Goal: Task Accomplishment & Management: Complete application form

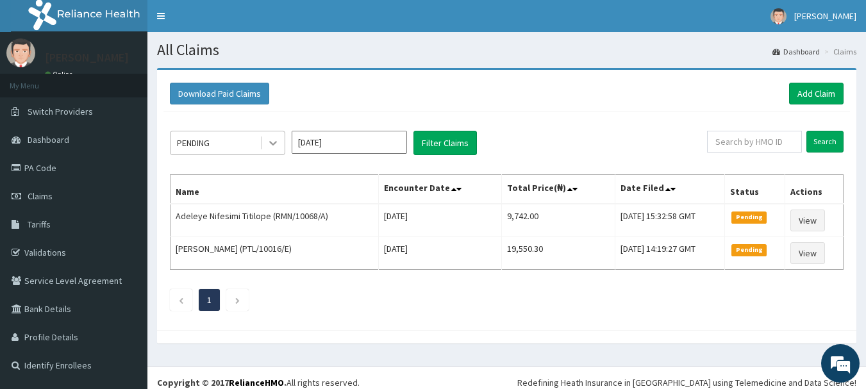
click at [271, 135] on div at bounding box center [273, 142] width 23 height 23
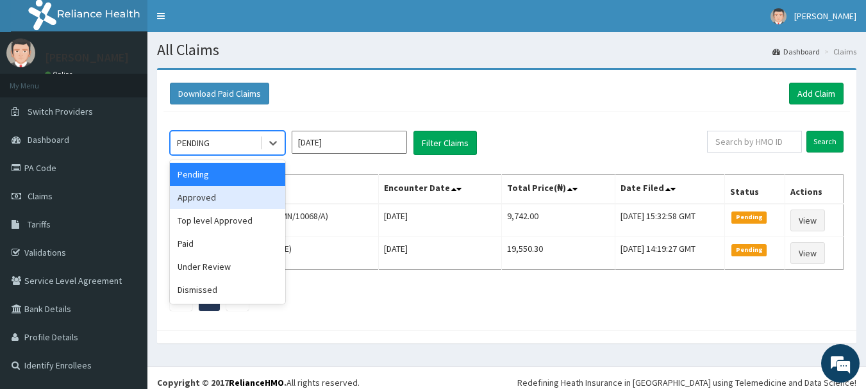
click at [196, 195] on div "Approved" at bounding box center [227, 197] width 115 height 23
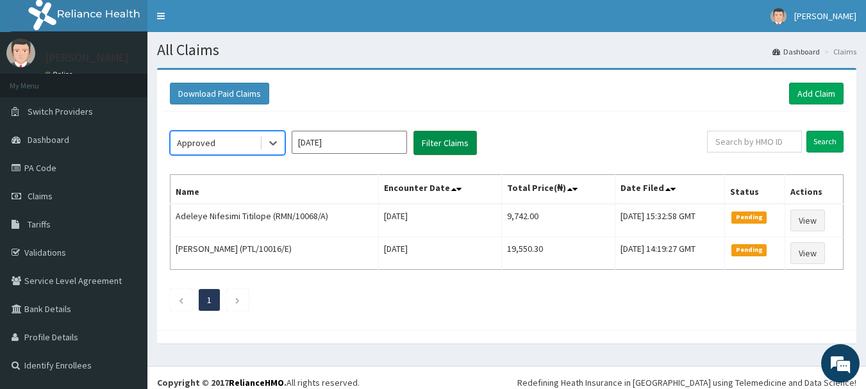
click at [471, 137] on button "Filter Claims" at bounding box center [445, 143] width 63 height 24
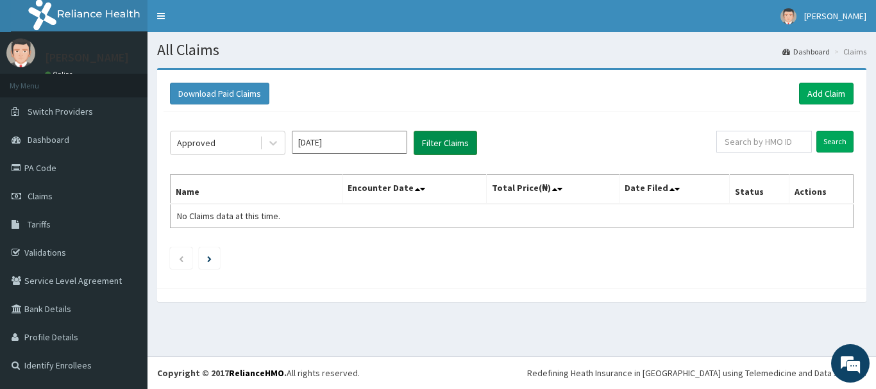
click at [439, 144] on button "Filter Claims" at bounding box center [445, 143] width 63 height 24
click at [278, 143] on icon at bounding box center [273, 143] width 13 height 13
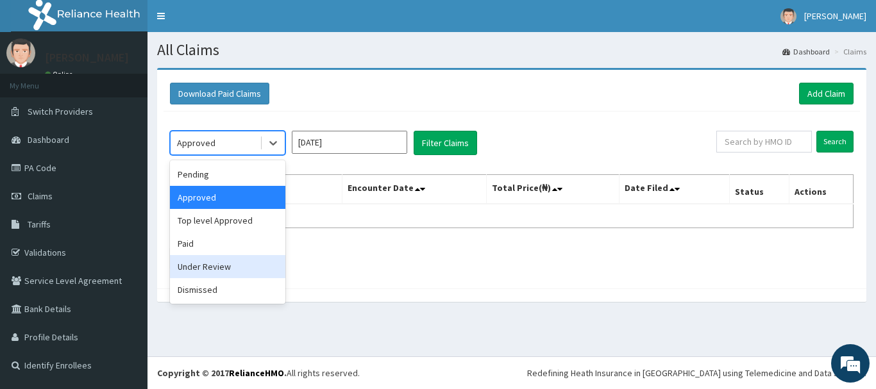
click at [226, 264] on div "Under Review" at bounding box center [227, 266] width 115 height 23
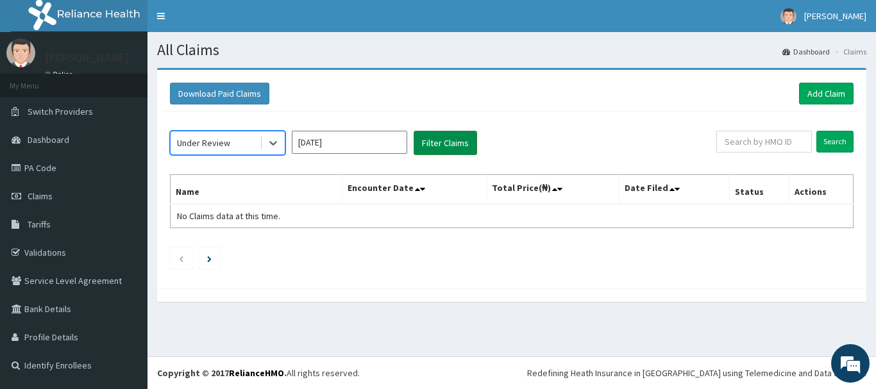
click at [452, 148] on button "Filter Claims" at bounding box center [445, 143] width 63 height 24
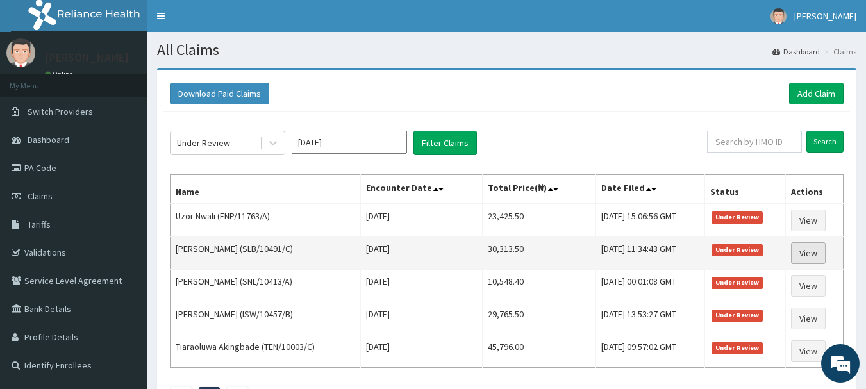
click at [810, 251] on link "View" at bounding box center [808, 253] width 35 height 22
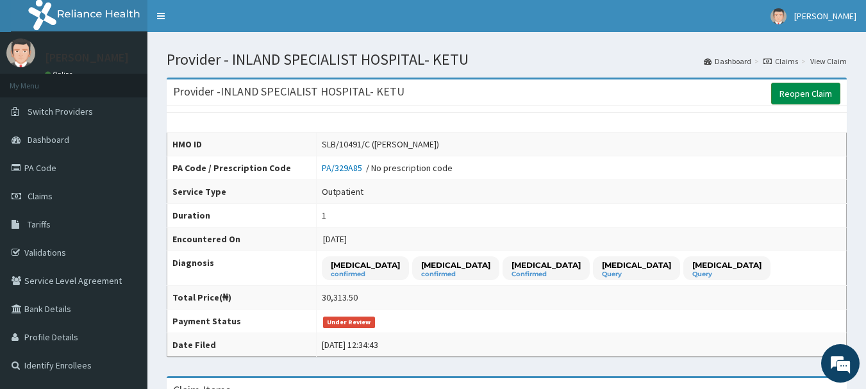
click at [816, 100] on link "Reopen Claim" at bounding box center [805, 94] width 69 height 22
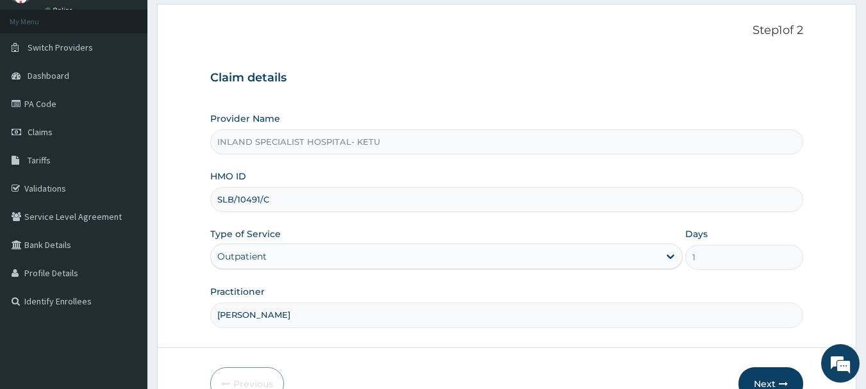
scroll to position [138, 0]
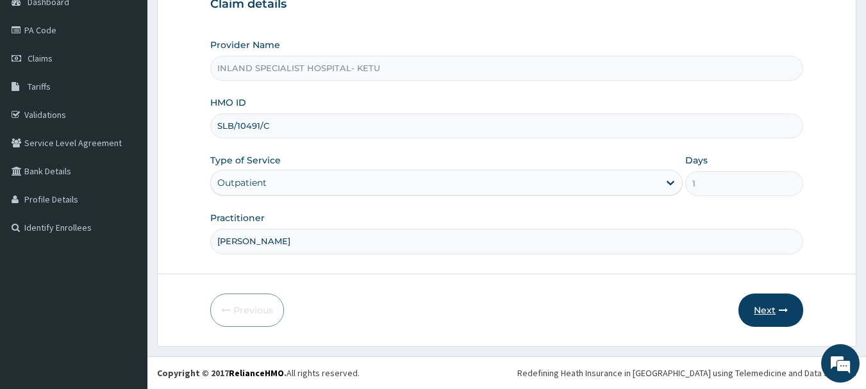
click at [769, 312] on button "Next" at bounding box center [771, 310] width 65 height 33
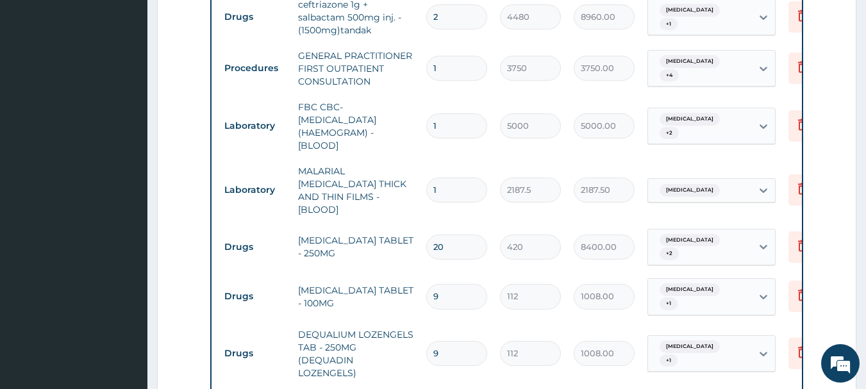
scroll to position [523, 0]
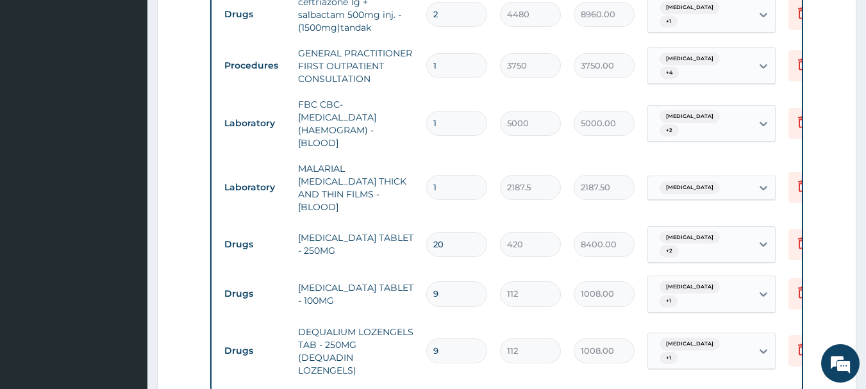
drag, startPoint x: 449, startPoint y: 230, endPoint x: 427, endPoint y: 229, distance: 21.8
click at [432, 232] on input "20" at bounding box center [456, 244] width 61 height 25
type input "1"
type input "420.00"
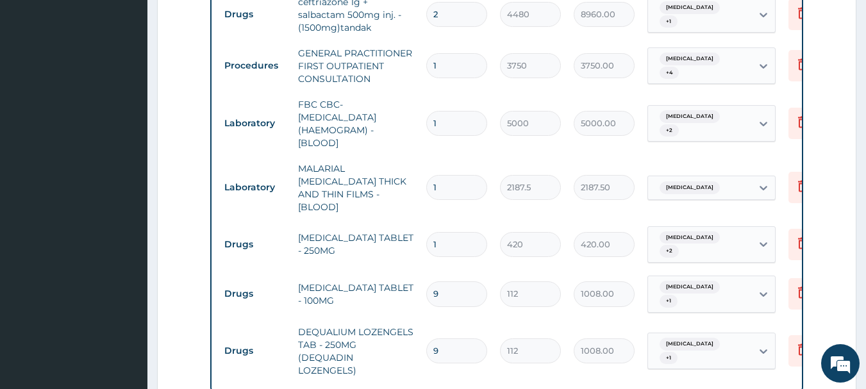
type input "14"
type input "5880.00"
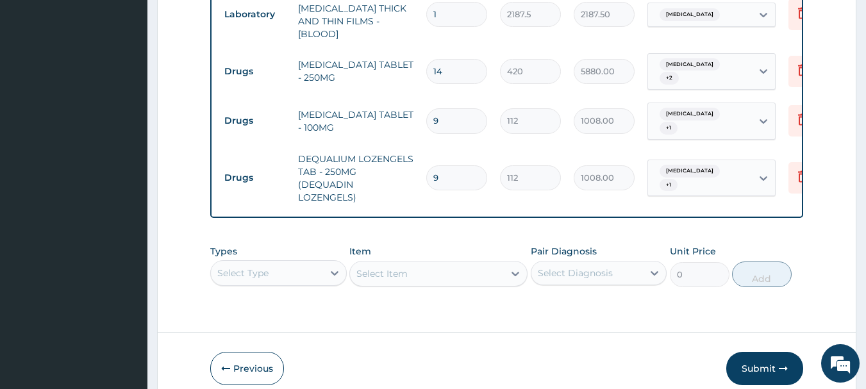
scroll to position [740, 0]
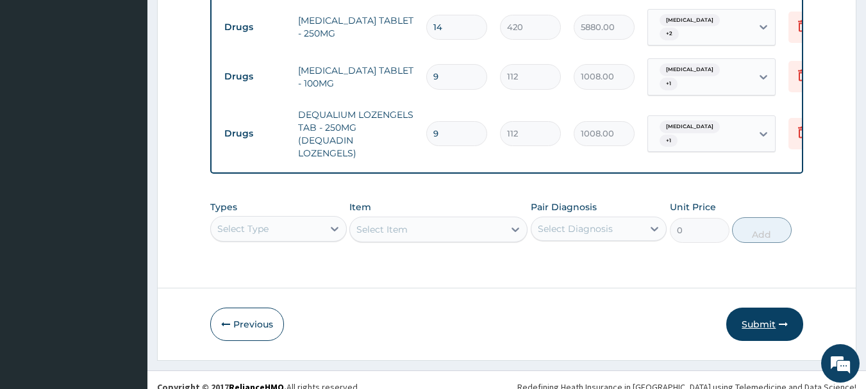
type input "14"
click at [761, 312] on button "Submit" at bounding box center [765, 324] width 77 height 33
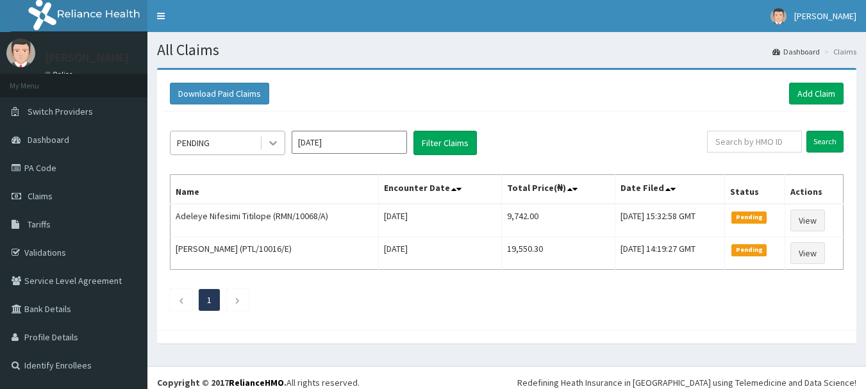
click at [274, 146] on icon at bounding box center [273, 143] width 13 height 13
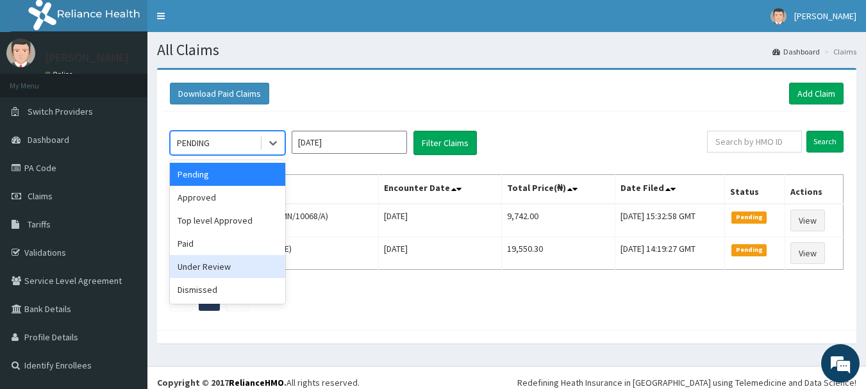
click at [206, 266] on div "Under Review" at bounding box center [227, 266] width 115 height 23
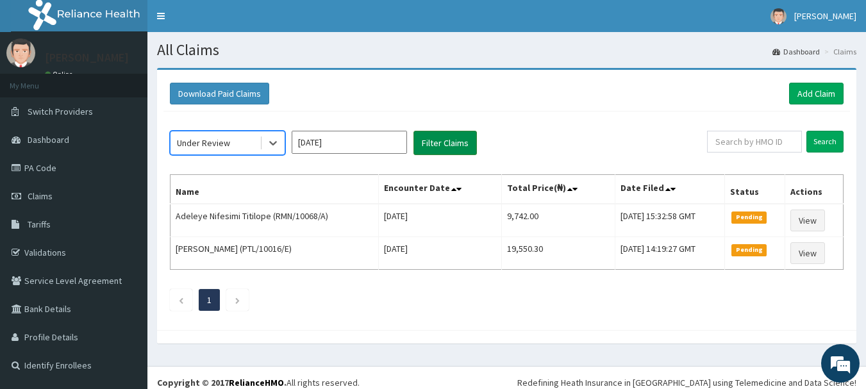
click at [469, 137] on button "Filter Claims" at bounding box center [445, 143] width 63 height 24
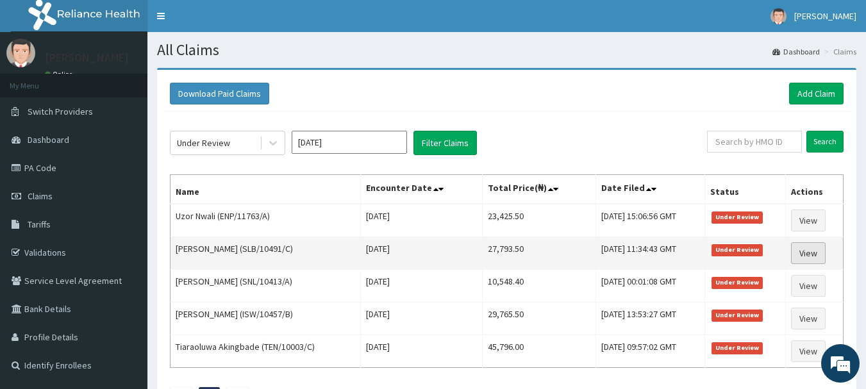
click at [811, 255] on link "View" at bounding box center [808, 253] width 35 height 22
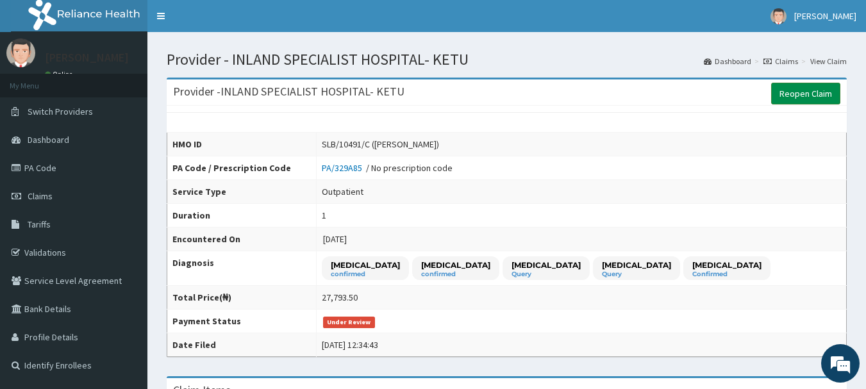
click at [807, 86] on link "Reopen Claim" at bounding box center [805, 94] width 69 height 22
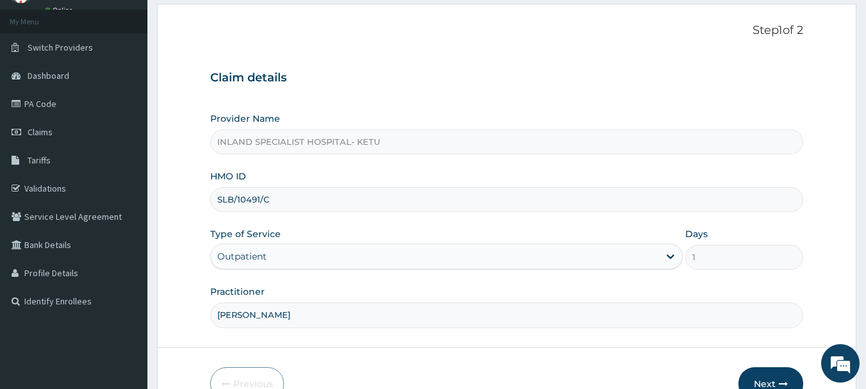
scroll to position [138, 0]
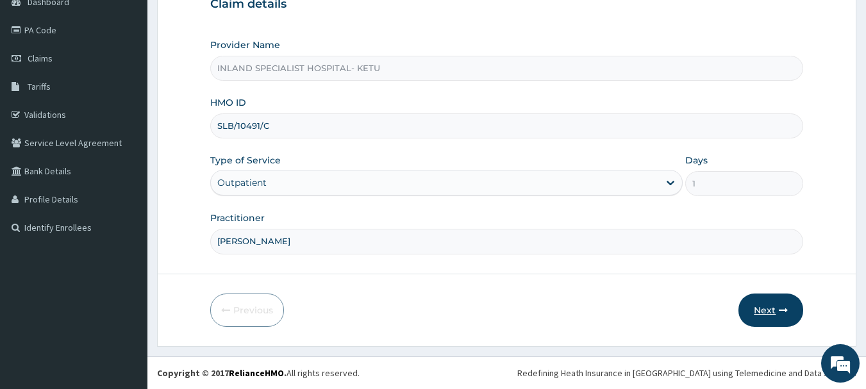
click at [784, 313] on icon "button" at bounding box center [783, 310] width 9 height 9
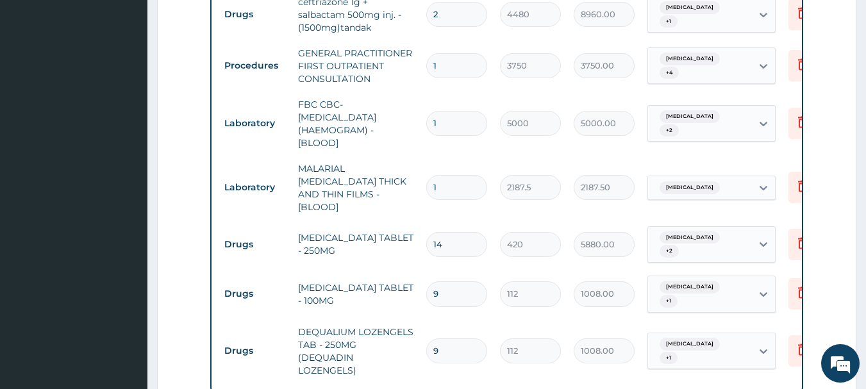
scroll to position [0, 0]
drag, startPoint x: 458, startPoint y: 230, endPoint x: 448, endPoint y: 226, distance: 10.4
click at [448, 232] on input "14" at bounding box center [456, 244] width 61 height 25
type input "1"
type input "420.00"
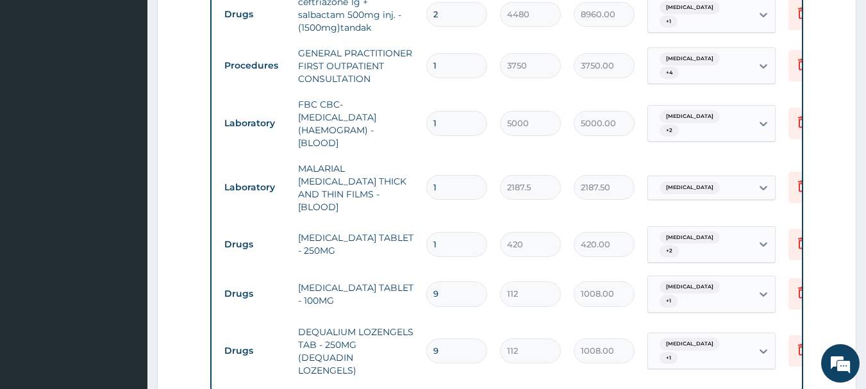
type input "10"
type input "4200.00"
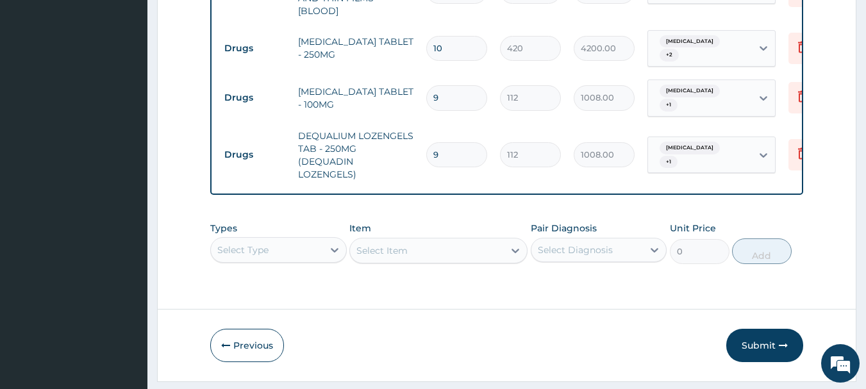
scroll to position [740, 0]
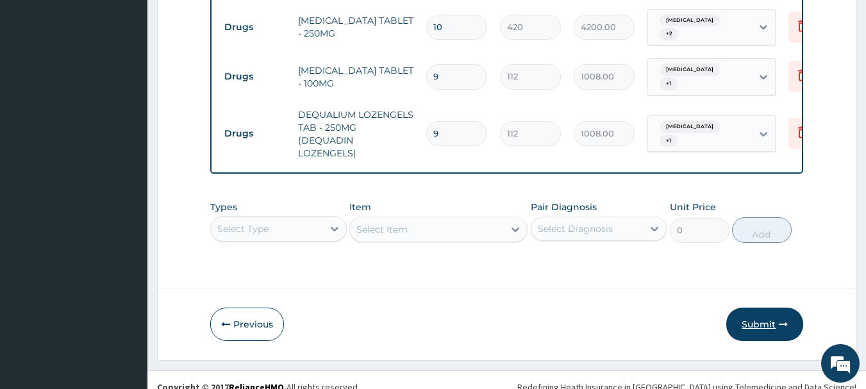
type input "10"
click at [741, 308] on button "Submit" at bounding box center [765, 324] width 77 height 33
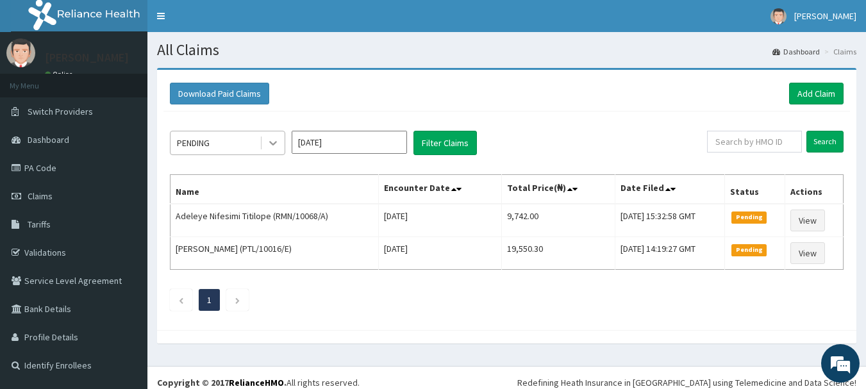
click at [264, 142] on div at bounding box center [273, 142] width 23 height 23
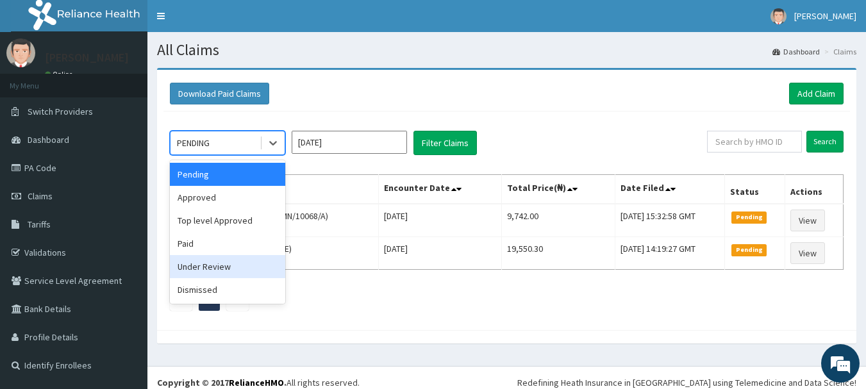
click at [205, 264] on div "Under Review" at bounding box center [227, 266] width 115 height 23
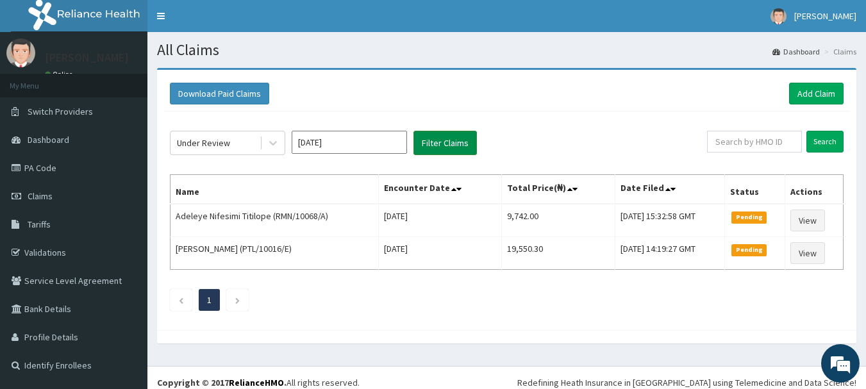
click at [460, 143] on button "Filter Claims" at bounding box center [445, 143] width 63 height 24
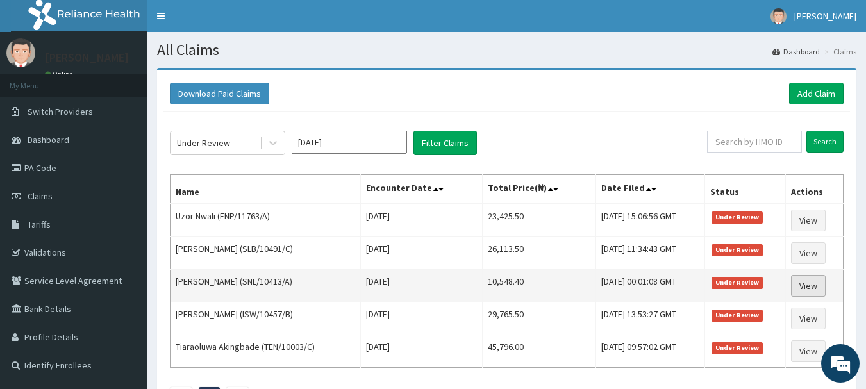
click at [807, 286] on link "View" at bounding box center [808, 286] width 35 height 22
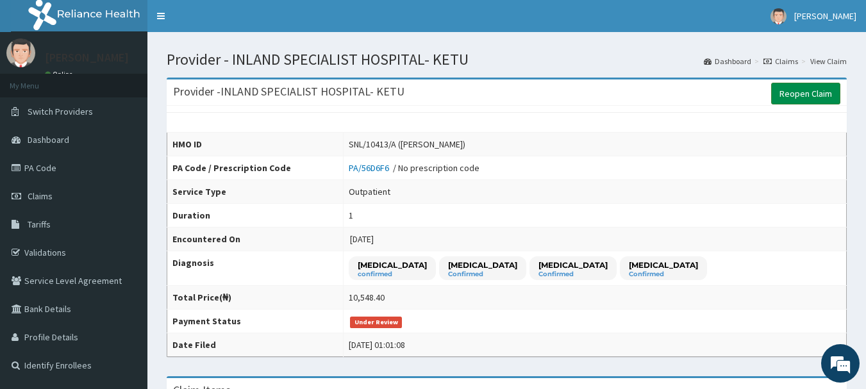
click at [803, 88] on link "Reopen Claim" at bounding box center [805, 94] width 69 height 22
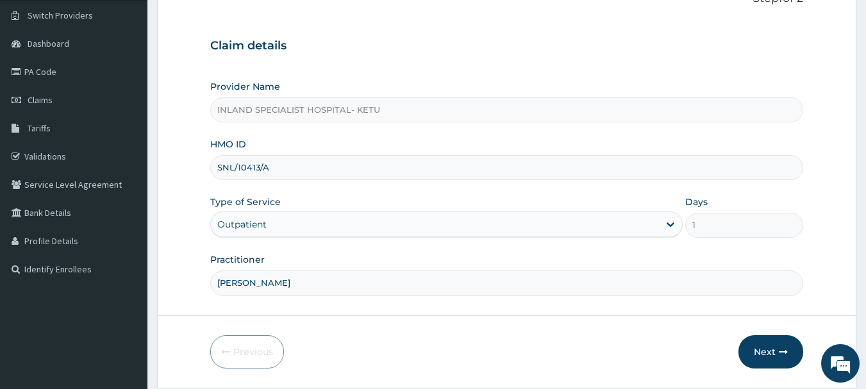
scroll to position [138, 0]
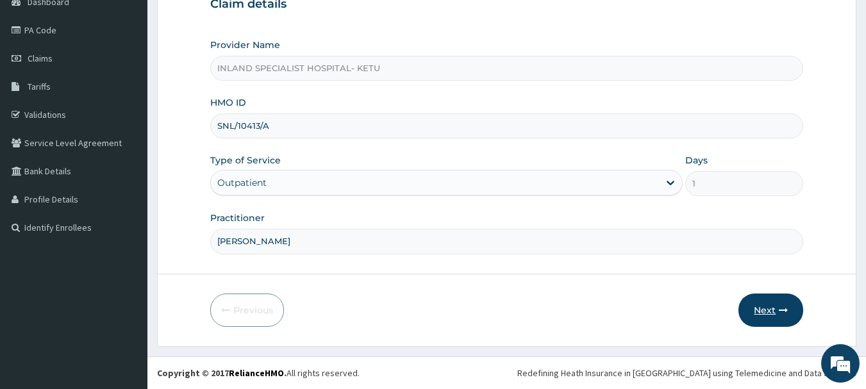
click at [768, 306] on button "Next" at bounding box center [771, 310] width 65 height 33
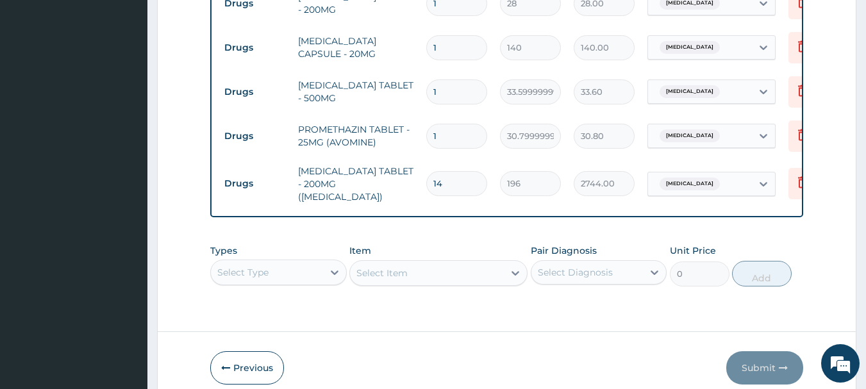
scroll to position [779, 0]
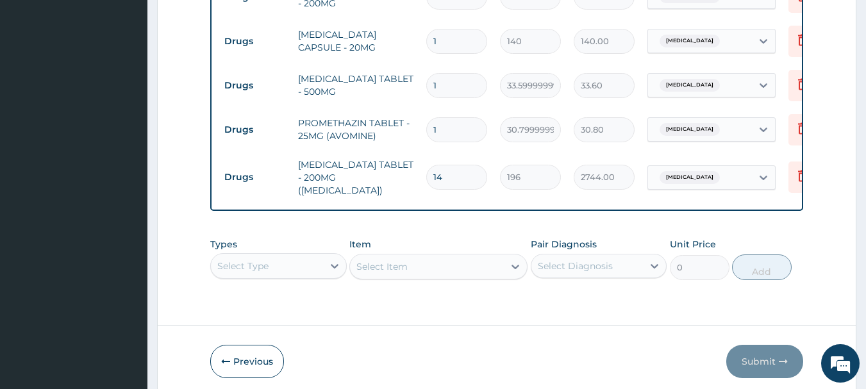
click at [448, 183] on input "14" at bounding box center [456, 177] width 61 height 25
type input "1"
type input "196.00"
type input "10"
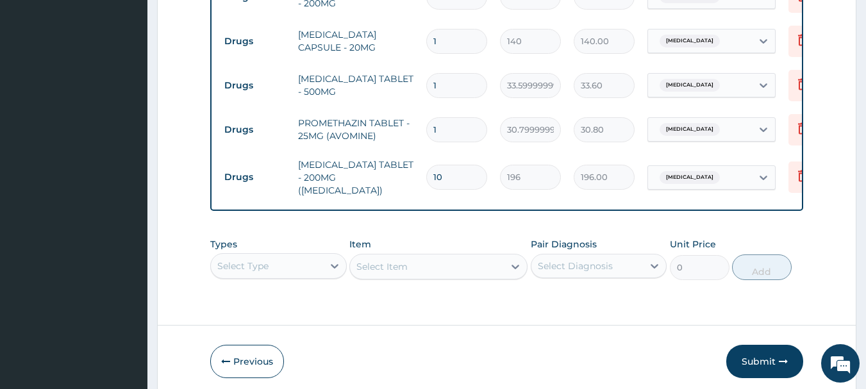
type input "1960.00"
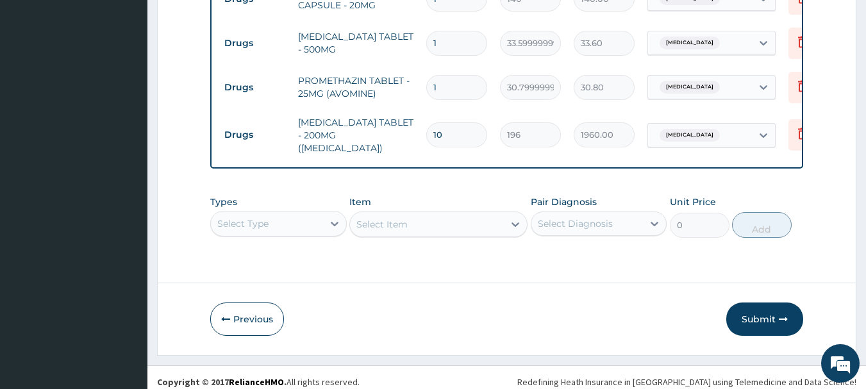
scroll to position [840, 0]
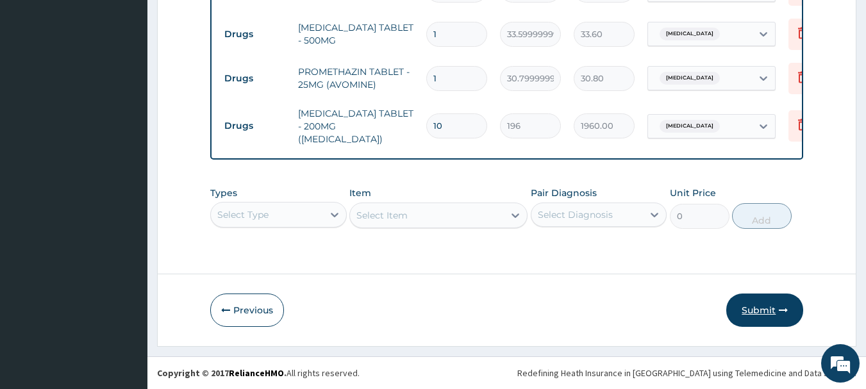
type input "10"
click at [756, 304] on button "Submit" at bounding box center [765, 310] width 77 height 33
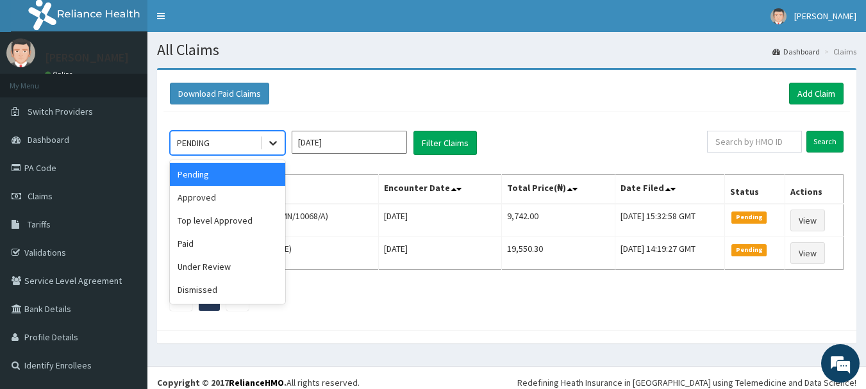
click at [272, 146] on icon at bounding box center [273, 143] width 13 height 13
click at [212, 265] on div "Under Review" at bounding box center [227, 266] width 115 height 23
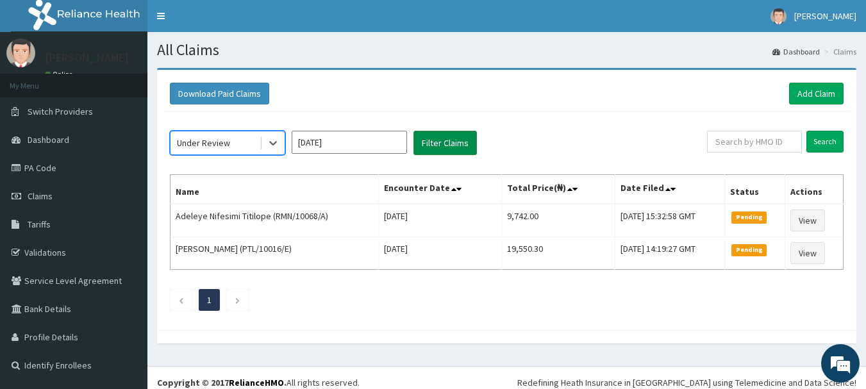
click at [461, 146] on button "Filter Claims" at bounding box center [445, 143] width 63 height 24
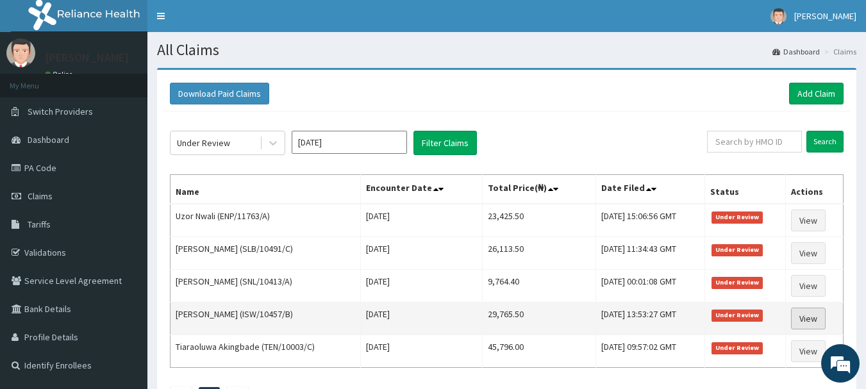
click at [816, 317] on link "View" at bounding box center [808, 319] width 35 height 22
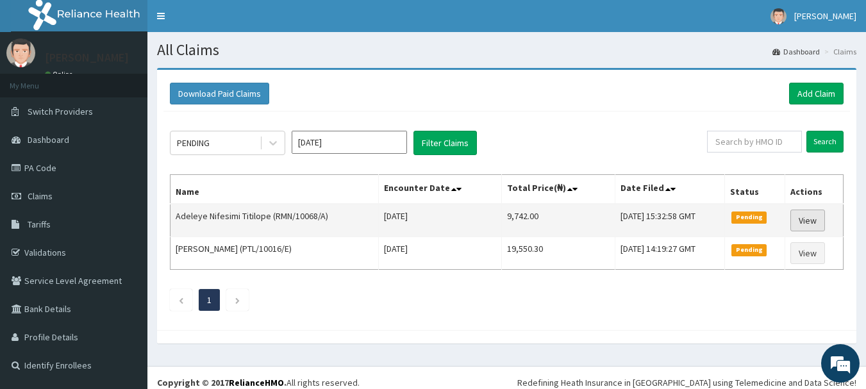
click at [803, 219] on link "View" at bounding box center [808, 221] width 35 height 22
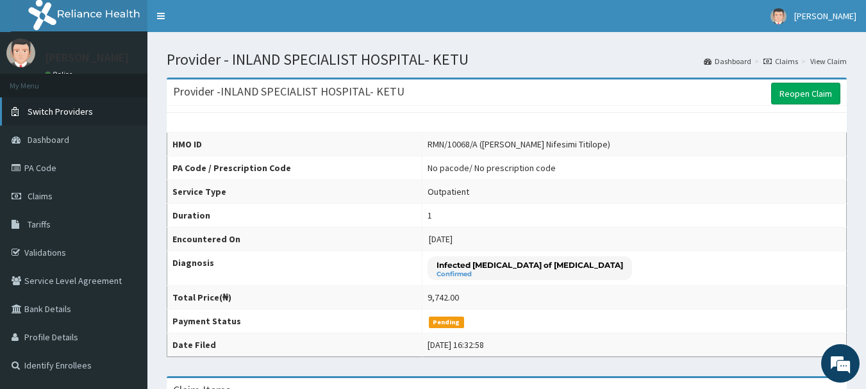
click at [77, 106] on span "Switch Providers" at bounding box center [60, 112] width 65 height 12
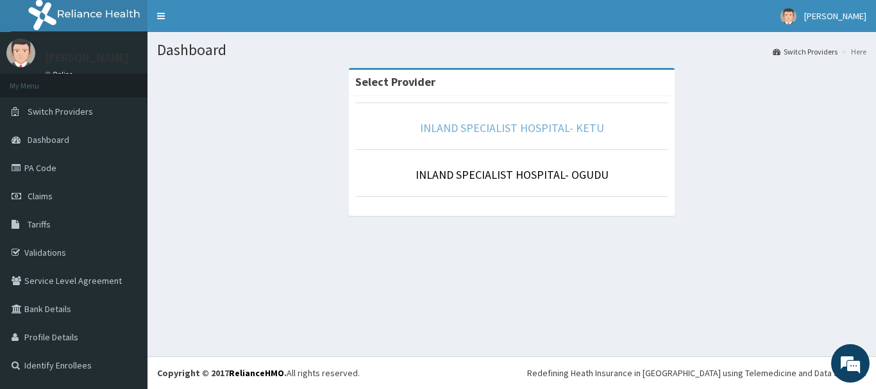
click at [489, 124] on link "INLAND SPECIALIST HOSPITAL- KETU" at bounding box center [512, 128] width 184 height 15
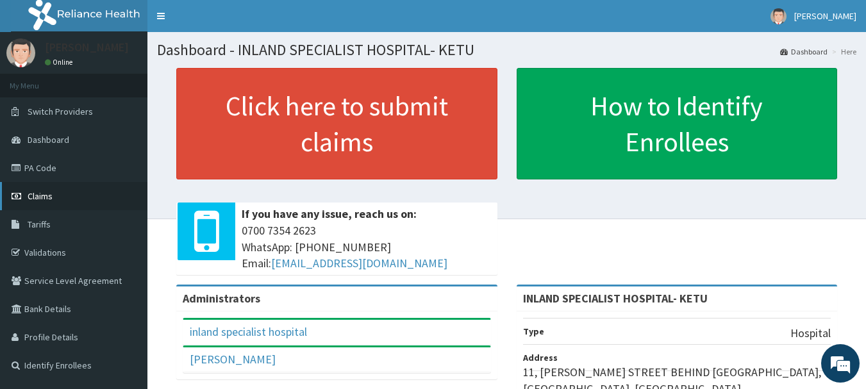
click at [44, 195] on span "Claims" at bounding box center [40, 196] width 25 height 12
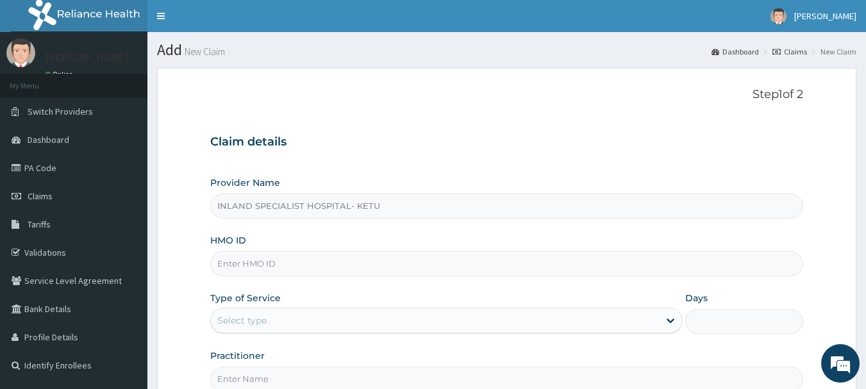
type input "INLAND SPECIALIST HOSPITAL- KETU"
click at [286, 271] on input "HMO ID" at bounding box center [507, 263] width 594 height 25
type input "o"
type input "OAA/10017/C"
click at [283, 322] on div "Select type" at bounding box center [435, 320] width 448 height 21
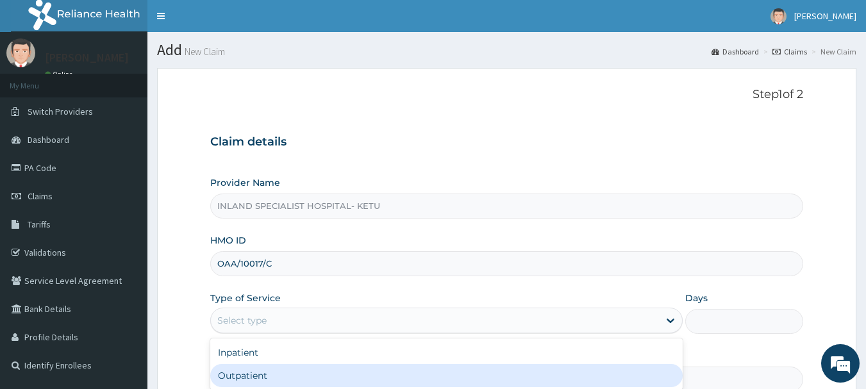
click at [303, 370] on div "Outpatient" at bounding box center [446, 375] width 473 height 23
type input "1"
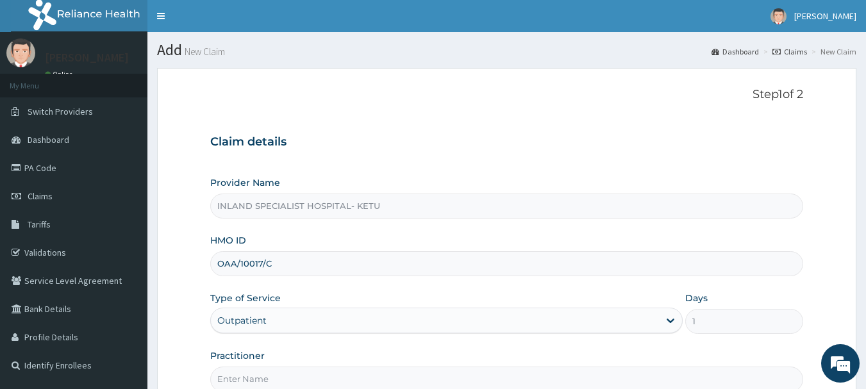
click at [295, 374] on input "Practitioner" at bounding box center [507, 379] width 594 height 25
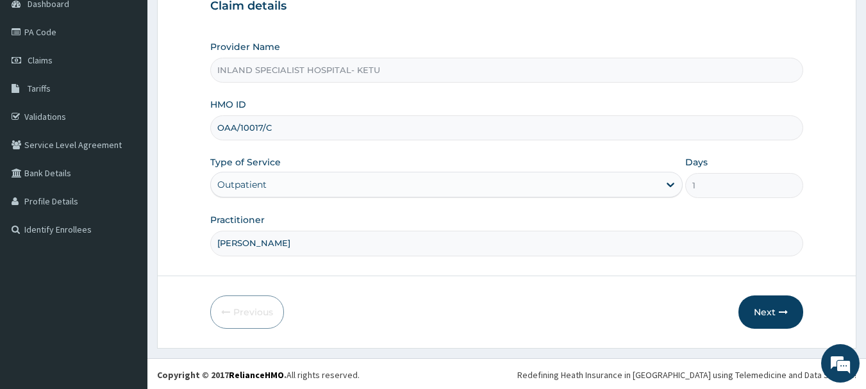
scroll to position [138, 0]
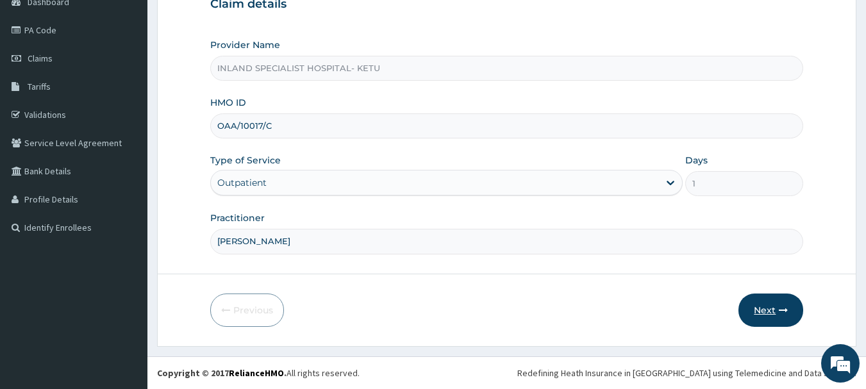
type input "[PERSON_NAME]"
click at [764, 311] on button "Next" at bounding box center [771, 310] width 65 height 33
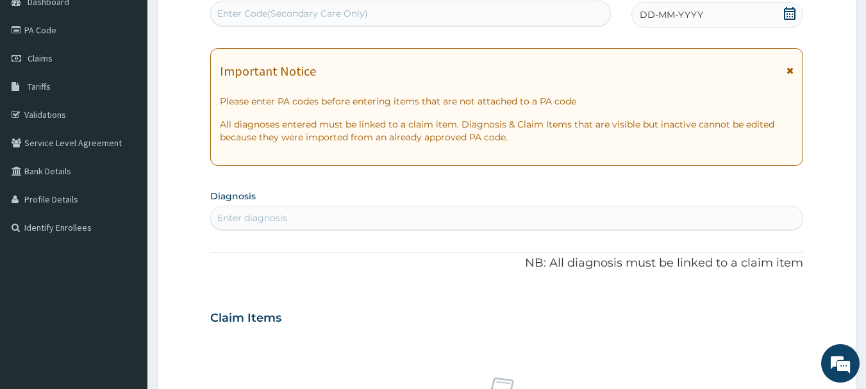
click at [792, 13] on icon at bounding box center [790, 13] width 13 height 13
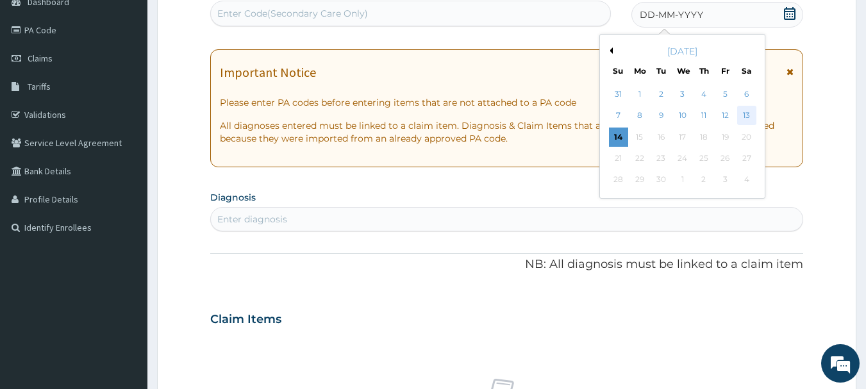
click at [743, 114] on div "13" at bounding box center [746, 115] width 19 height 19
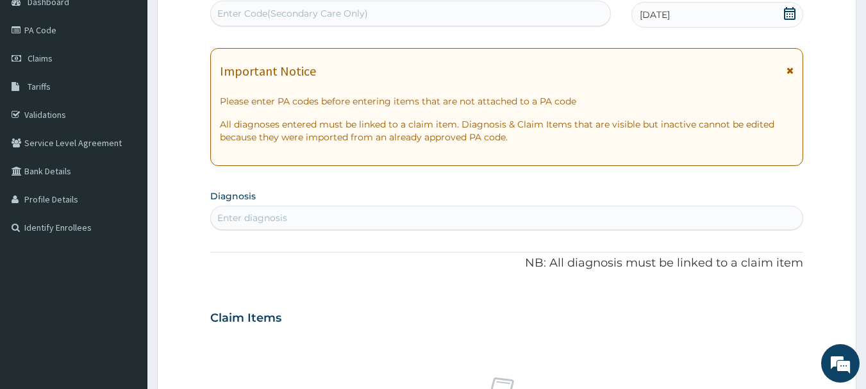
click at [249, 214] on div "Enter diagnosis" at bounding box center [252, 218] width 70 height 13
type input "MALAR"
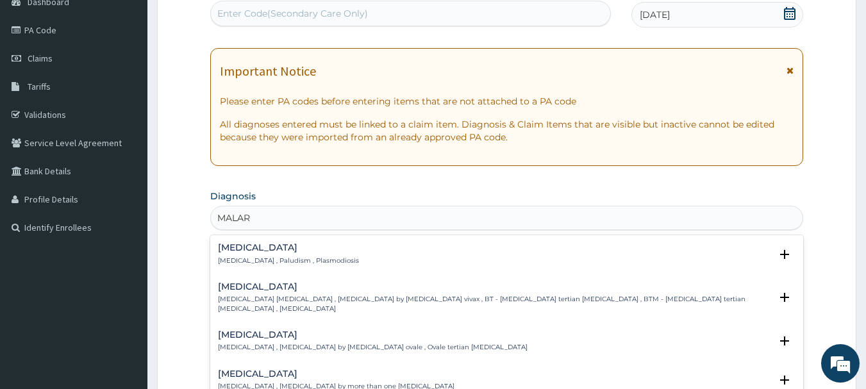
click at [243, 257] on p "[MEDICAL_DATA] , Paludism , Plasmodiosis" at bounding box center [288, 260] width 141 height 9
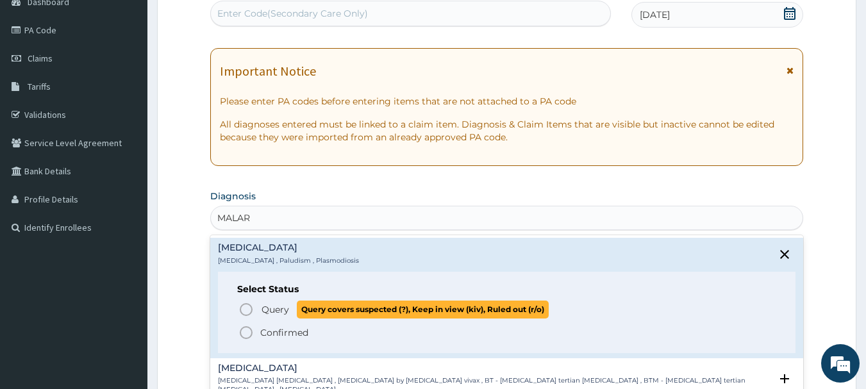
click at [245, 306] on icon "status option query" at bounding box center [246, 309] width 15 height 15
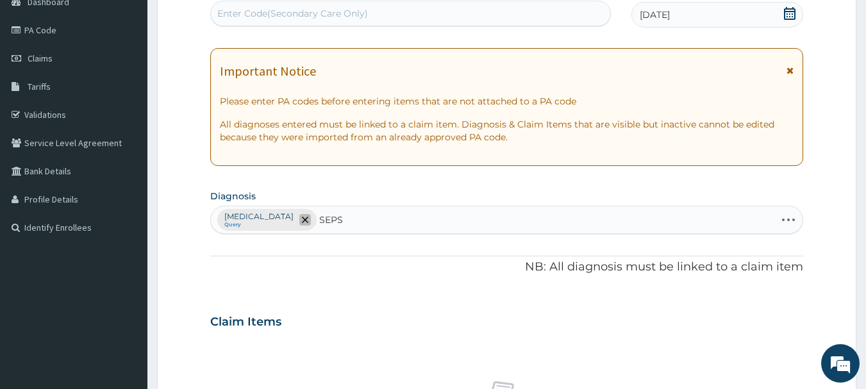
type input "SEPSI"
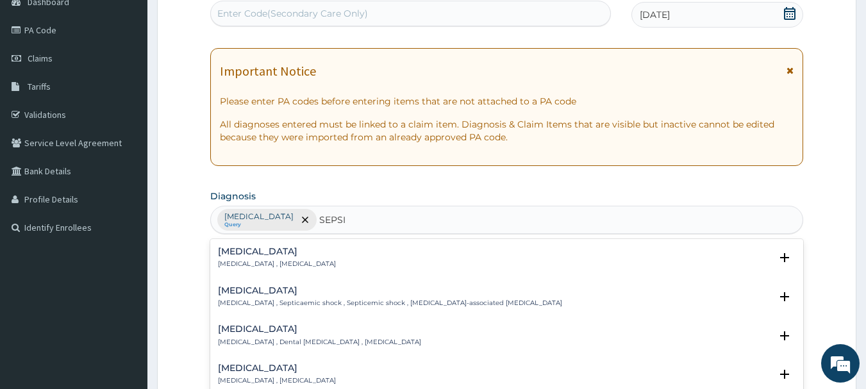
click at [244, 250] on h4 "[MEDICAL_DATA]" at bounding box center [277, 252] width 118 height 10
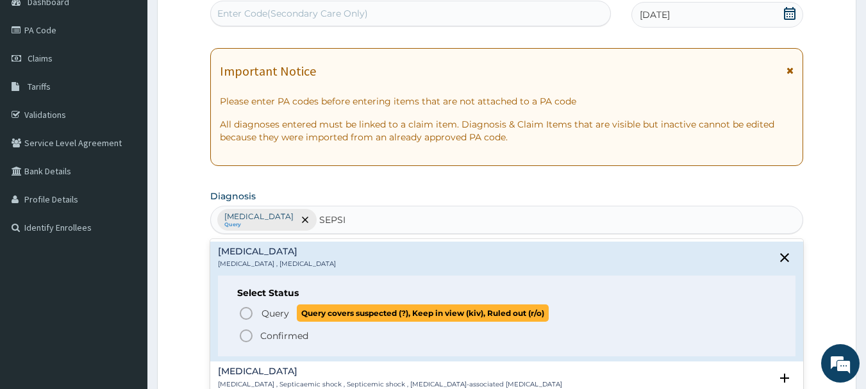
click at [250, 312] on icon "status option query" at bounding box center [246, 313] width 15 height 15
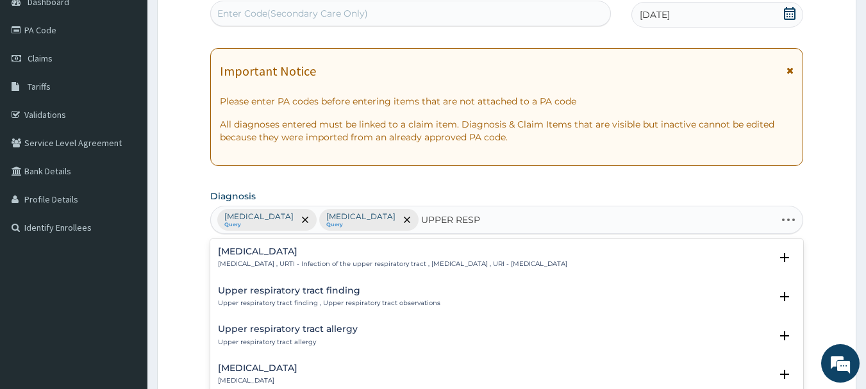
type input "UPPER RESPI"
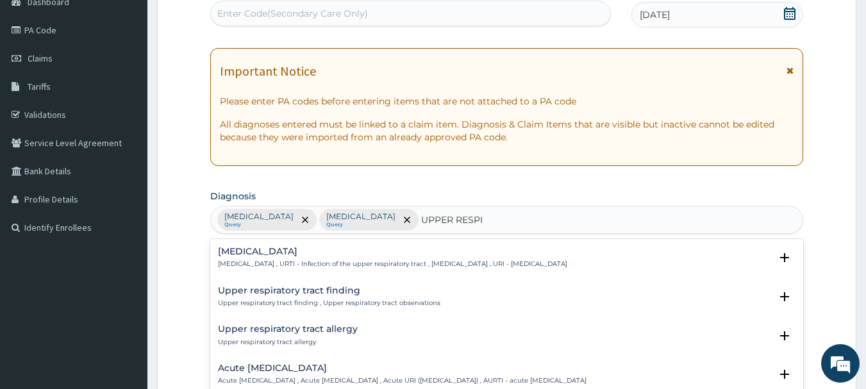
click at [296, 260] on p "[MEDICAL_DATA] , URTI - Infection of the upper respiratory tract , [MEDICAL_DAT…" at bounding box center [392, 264] width 349 height 9
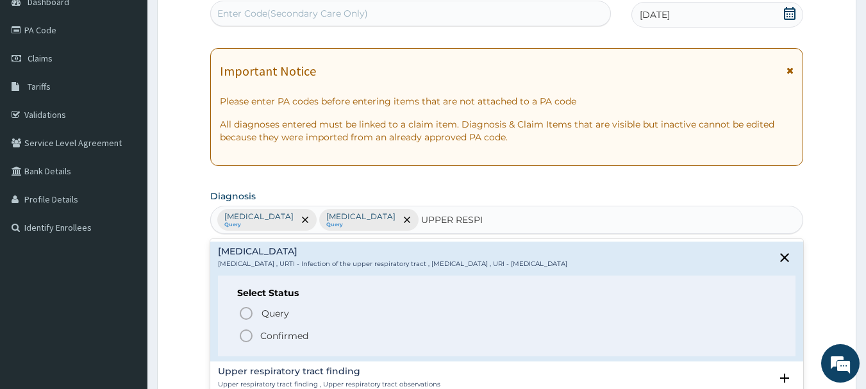
click at [246, 339] on icon "status option filled" at bounding box center [246, 335] width 15 height 15
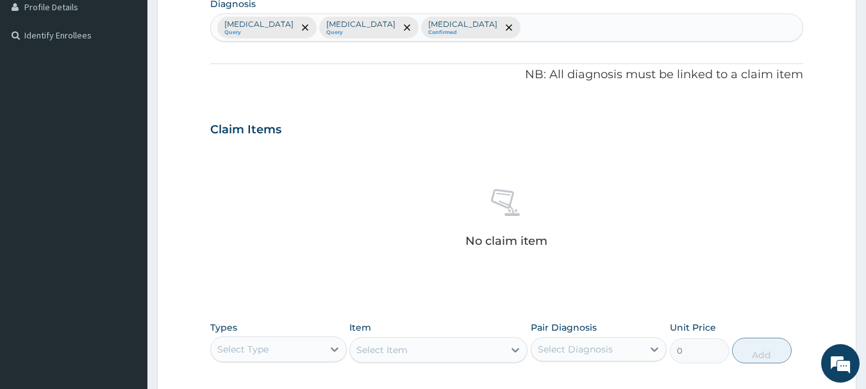
scroll to position [523, 0]
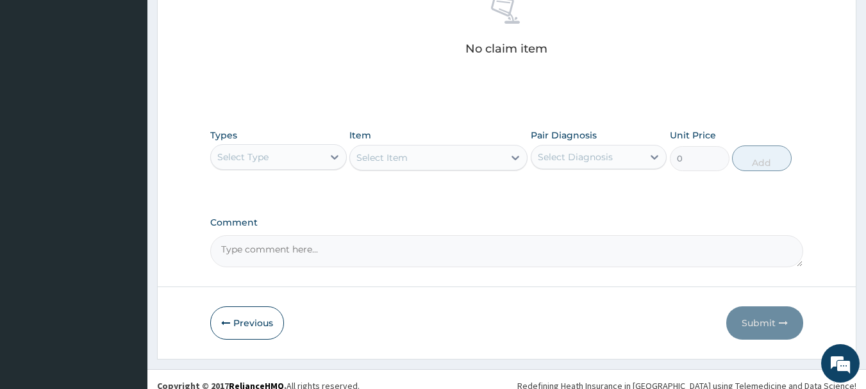
click at [253, 161] on div "Select Type" at bounding box center [242, 157] width 51 height 13
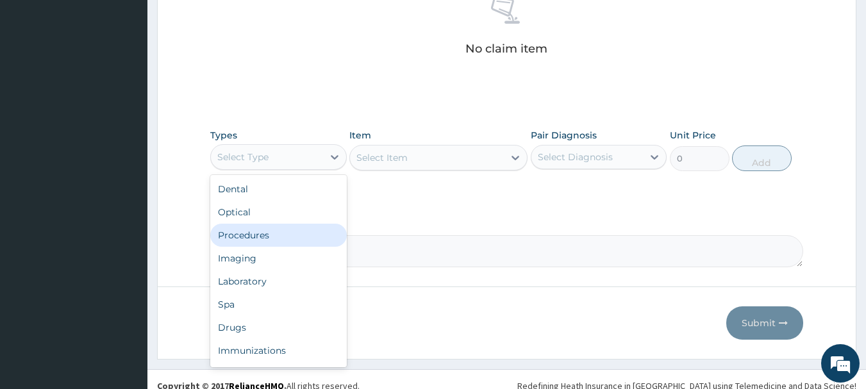
click at [248, 230] on div "Procedures" at bounding box center [278, 235] width 137 height 23
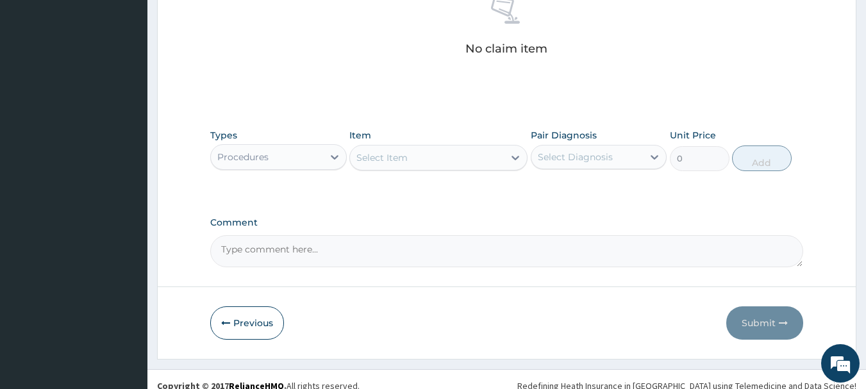
click at [416, 167] on div "Select Item" at bounding box center [427, 157] width 154 height 21
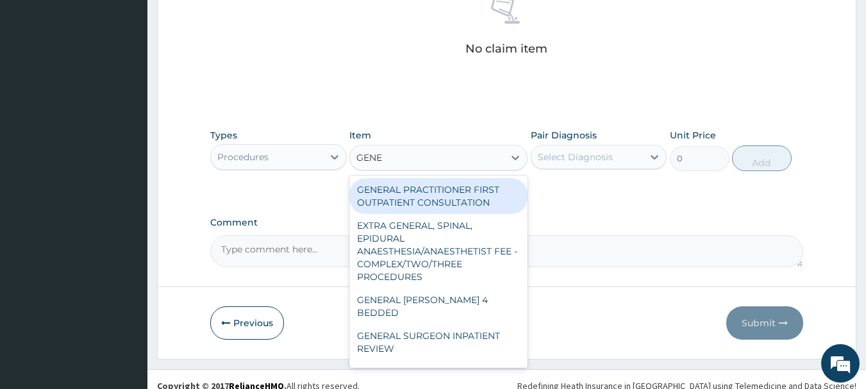
type input "GENER"
click at [425, 195] on div "GENERAL PRACTITIONER FIRST OUTPATIENT CONSULTATION" at bounding box center [438, 196] width 178 height 36
type input "3750"
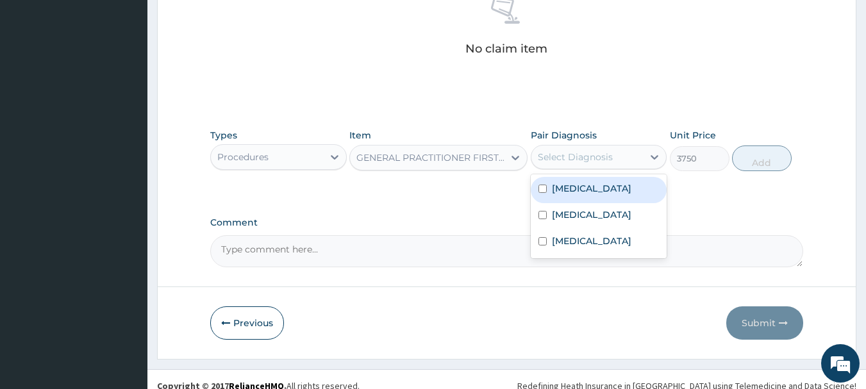
click at [604, 147] on div "Select Diagnosis" at bounding box center [588, 157] width 112 height 21
click at [537, 190] on div "[MEDICAL_DATA]" at bounding box center [599, 190] width 137 height 26
checkbox input "true"
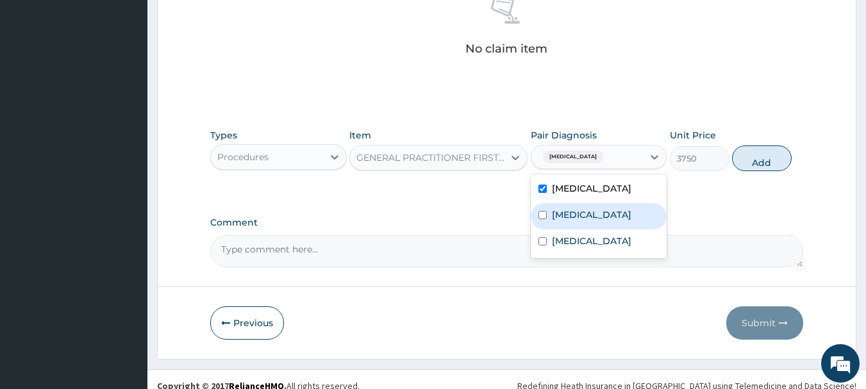
drag, startPoint x: 536, startPoint y: 214, endPoint x: 558, endPoint y: 244, distance: 37.7
click at [537, 214] on div "[MEDICAL_DATA]" at bounding box center [599, 216] width 137 height 26
checkbox input "true"
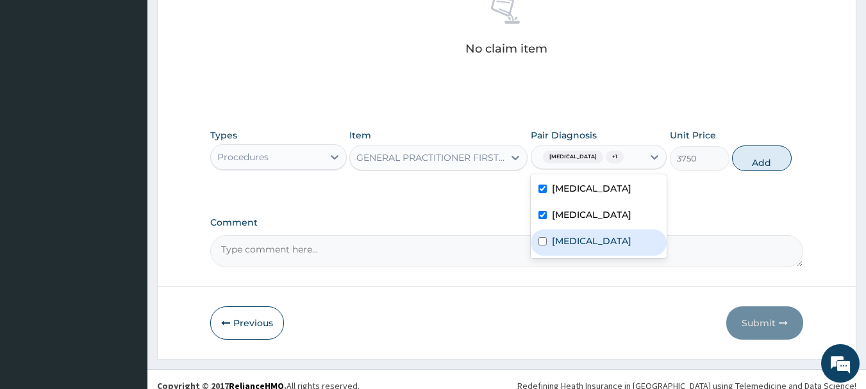
click at [542, 246] on input "checkbox" at bounding box center [543, 241] width 8 height 8
checkbox input "true"
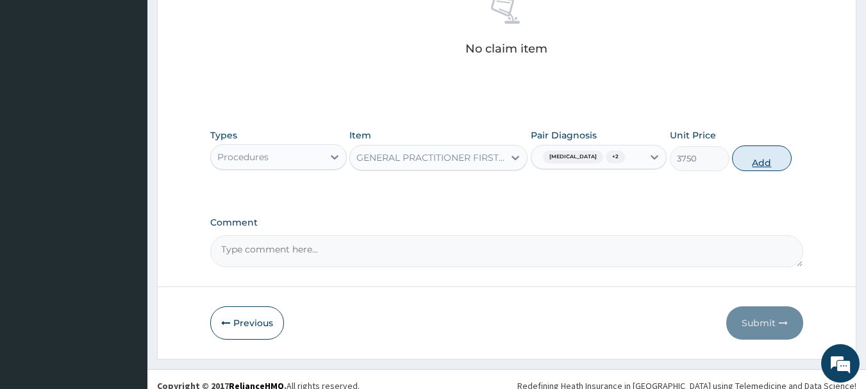
click at [752, 156] on button "Add" at bounding box center [762, 159] width 60 height 26
type input "0"
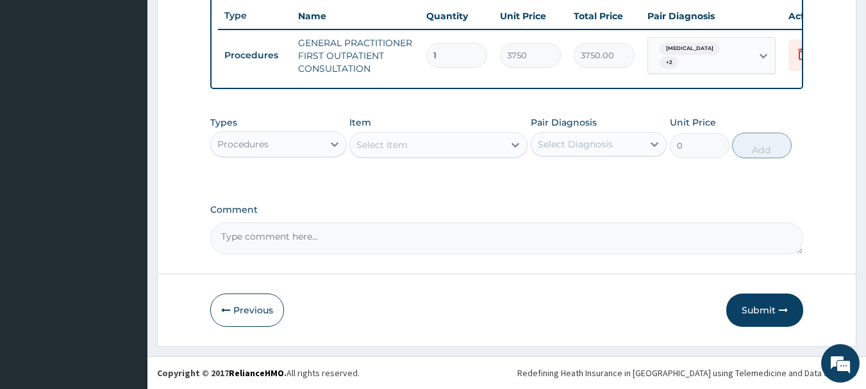
scroll to position [491, 0]
click at [294, 147] on div "Procedures" at bounding box center [267, 144] width 112 height 21
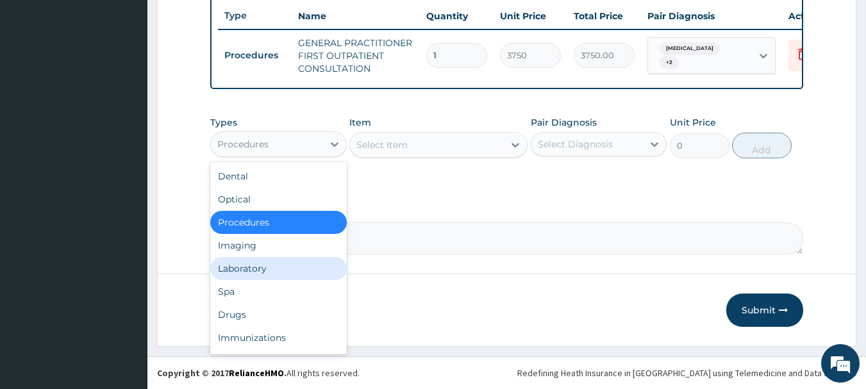
click at [270, 270] on div "Laboratory" at bounding box center [278, 268] width 137 height 23
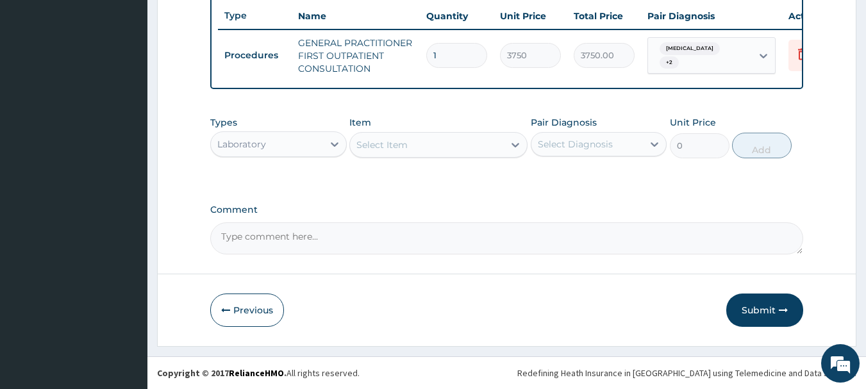
click at [393, 151] on div "Select Item" at bounding box center [427, 145] width 154 height 21
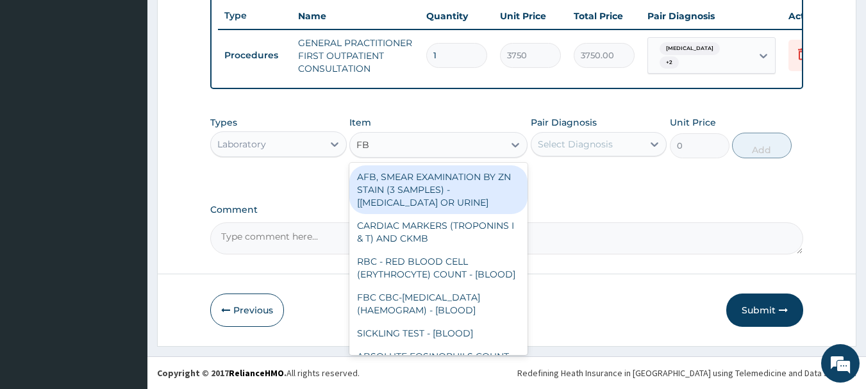
type input "FBC"
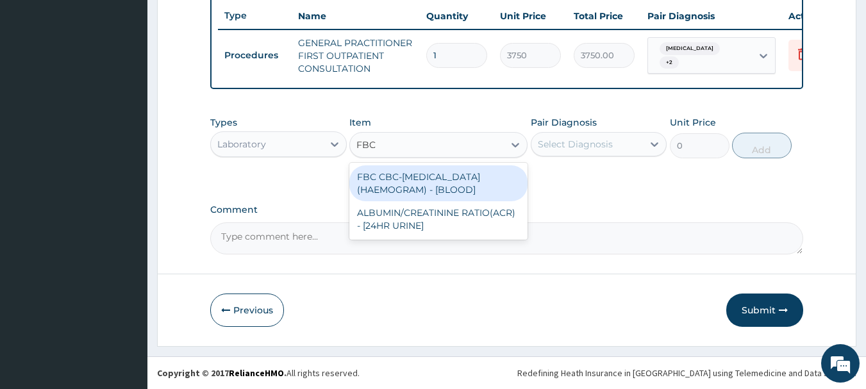
click at [406, 180] on div "FBC CBC-[MEDICAL_DATA] (HAEMOGRAM) - [BLOOD]" at bounding box center [438, 183] width 178 height 36
type input "5000"
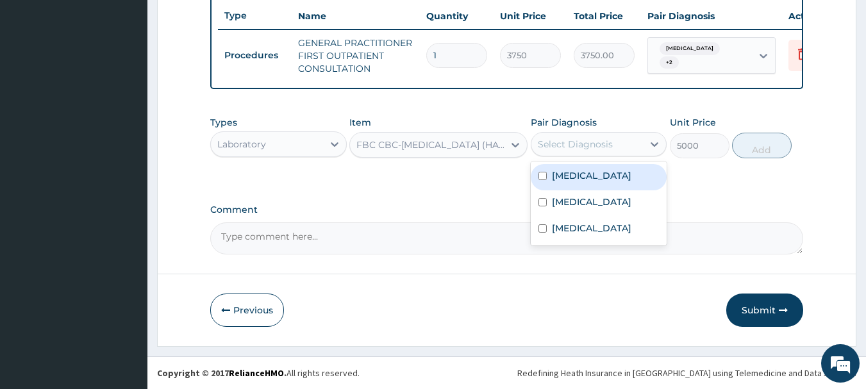
click at [597, 146] on div "Select Diagnosis" at bounding box center [575, 144] width 75 height 13
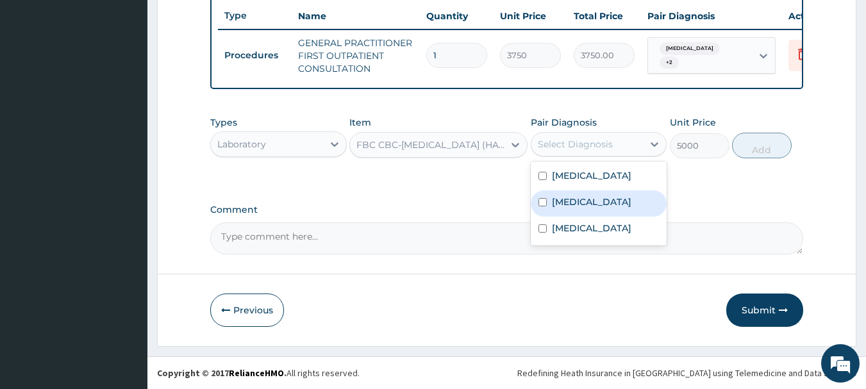
click at [570, 204] on label "[MEDICAL_DATA]" at bounding box center [592, 202] width 80 height 13
checkbox input "true"
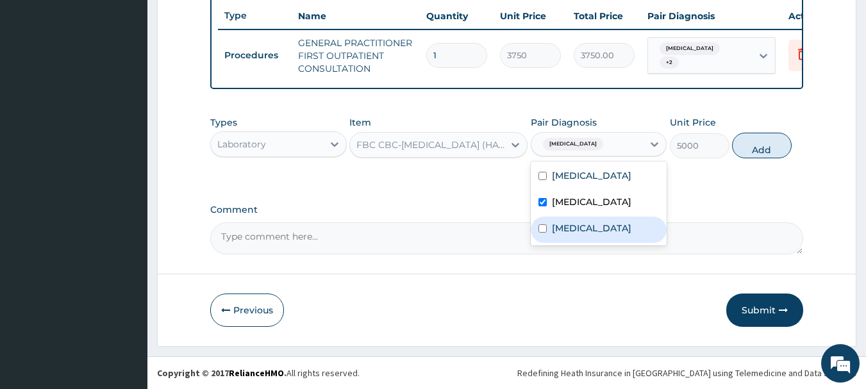
click at [573, 231] on label "[MEDICAL_DATA]" at bounding box center [592, 228] width 80 height 13
checkbox input "true"
click at [769, 151] on button "Add" at bounding box center [762, 146] width 60 height 26
type input "0"
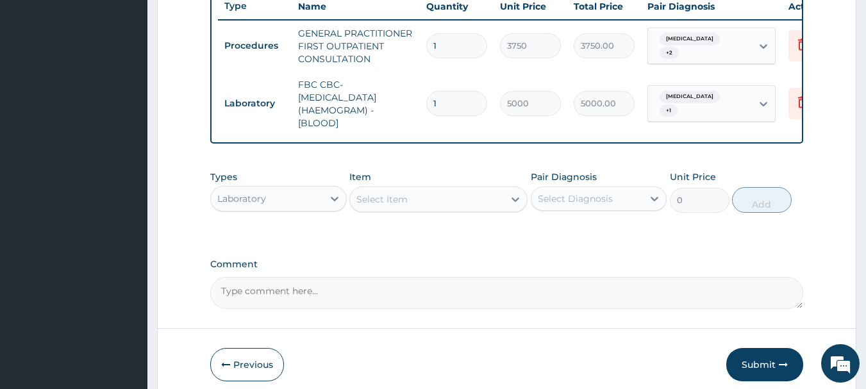
click at [383, 204] on div "Select Item" at bounding box center [382, 199] width 51 height 13
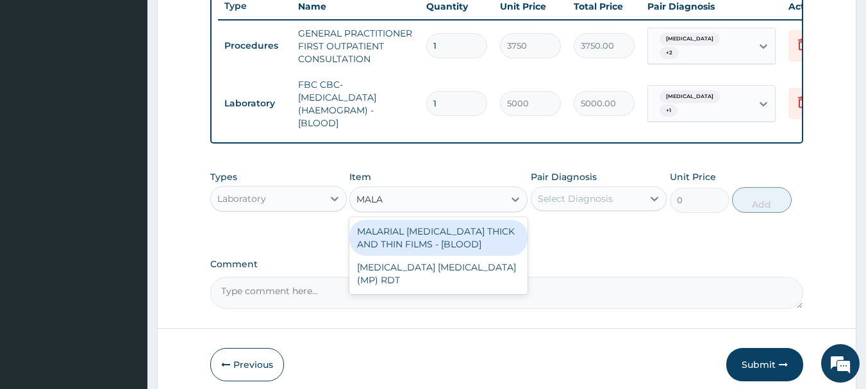
type input "MALAR"
click at [451, 245] on div "MALARIAL [MEDICAL_DATA] THICK AND THIN FILMS - [BLOOD]" at bounding box center [438, 238] width 178 height 36
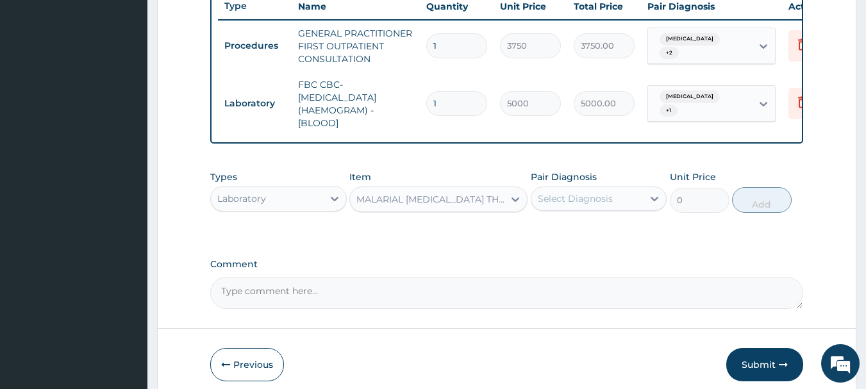
type input "2187.5"
click at [581, 204] on div "Select Diagnosis" at bounding box center [575, 198] width 75 height 13
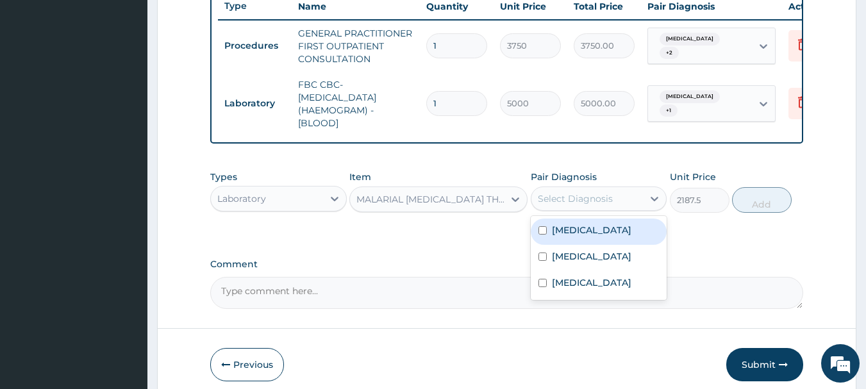
click at [561, 237] on label "[MEDICAL_DATA]" at bounding box center [592, 230] width 80 height 13
checkbox input "true"
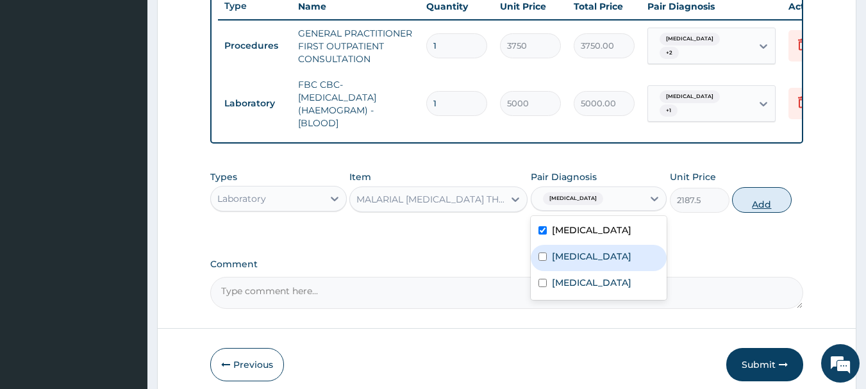
click at [770, 213] on button "Add" at bounding box center [762, 200] width 60 height 26
type input "0"
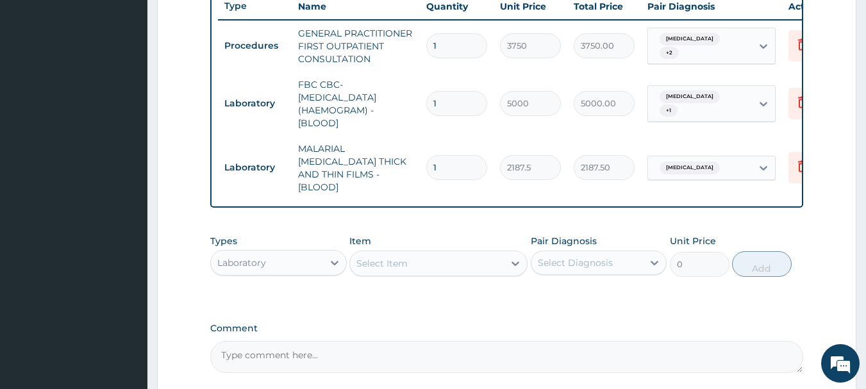
click at [282, 262] on div "Laboratory" at bounding box center [267, 263] width 112 height 21
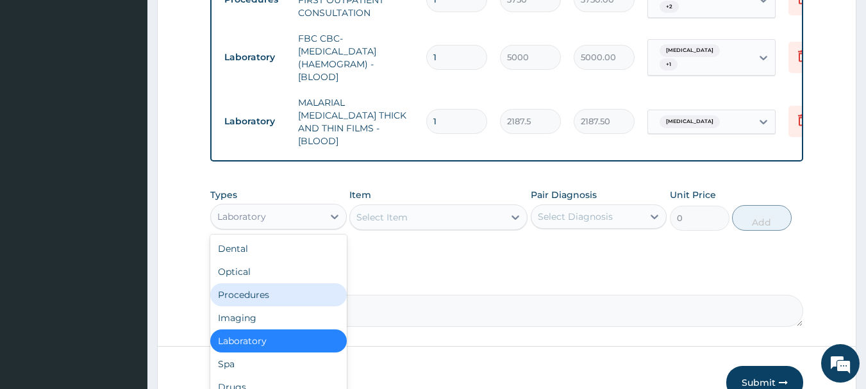
scroll to position [607, 0]
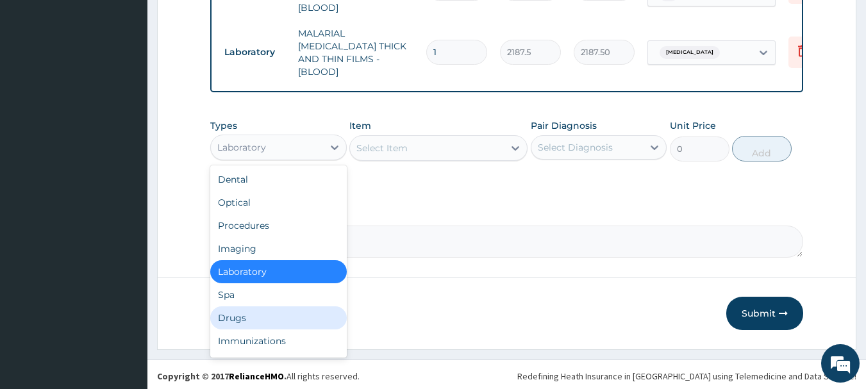
click at [246, 312] on div "Drugs" at bounding box center [278, 318] width 137 height 23
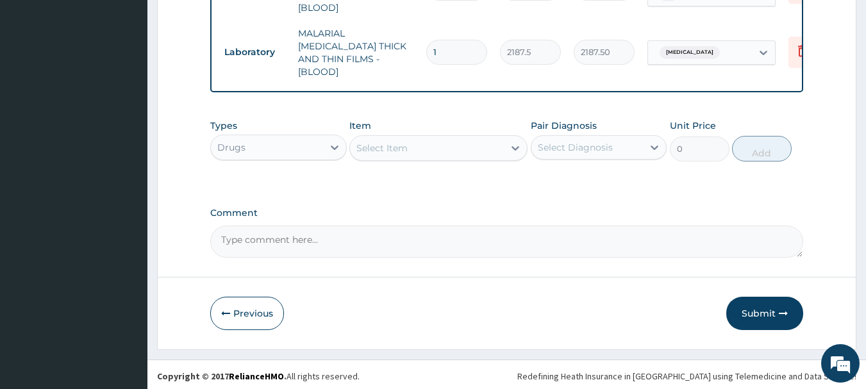
click at [457, 138] on div "Select Item" at bounding box center [427, 148] width 154 height 21
click at [457, 140] on div "Select Item" at bounding box center [427, 148] width 154 height 21
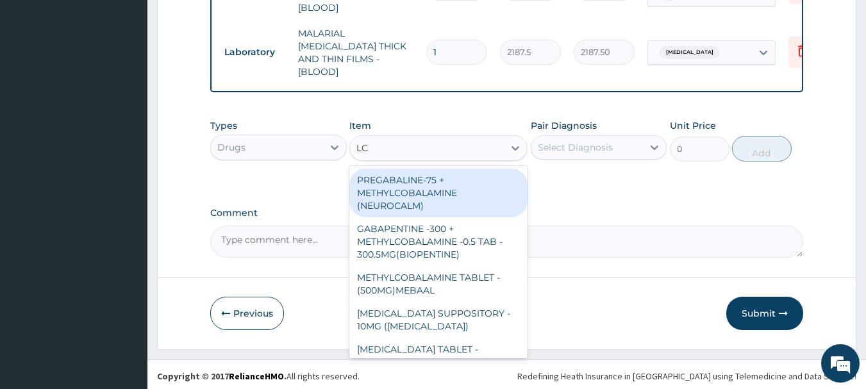
type input "L"
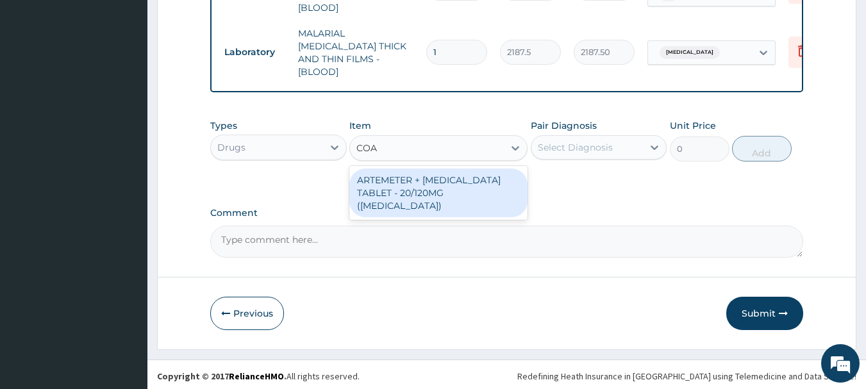
type input "[PERSON_NAME]"
drag, startPoint x: 477, startPoint y: 187, endPoint x: 548, endPoint y: 161, distance: 75.7
click at [478, 187] on div "ARTEMETER + [MEDICAL_DATA] TABLET - 20/120MG ([MEDICAL_DATA])" at bounding box center [438, 193] width 178 height 49
type input "210"
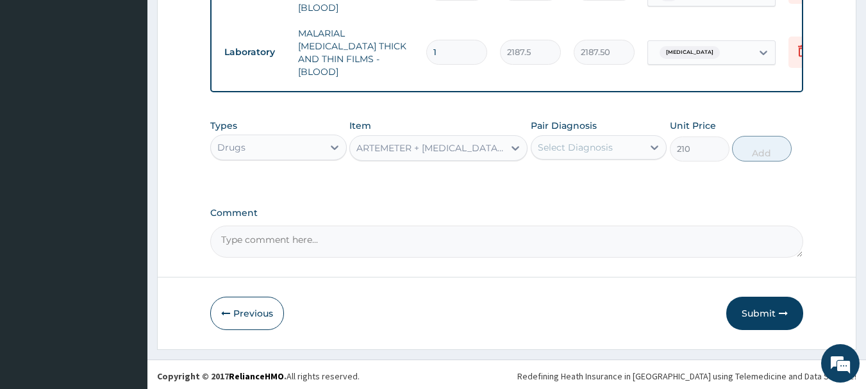
click at [582, 144] on div "Select Diagnosis" at bounding box center [575, 147] width 75 height 13
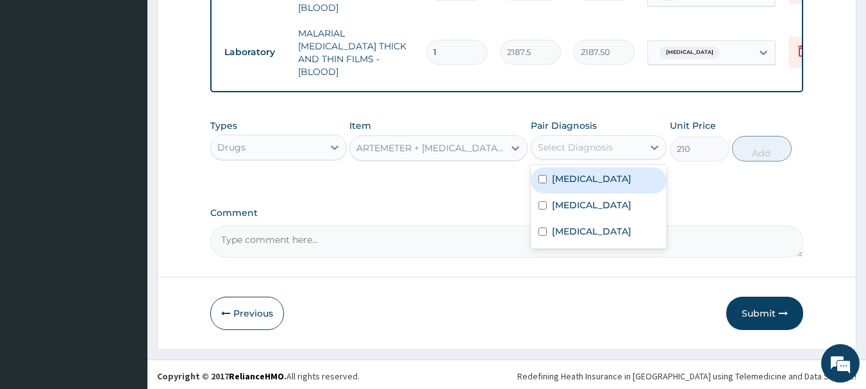
click at [578, 187] on div "[MEDICAL_DATA]" at bounding box center [599, 180] width 137 height 26
checkbox input "true"
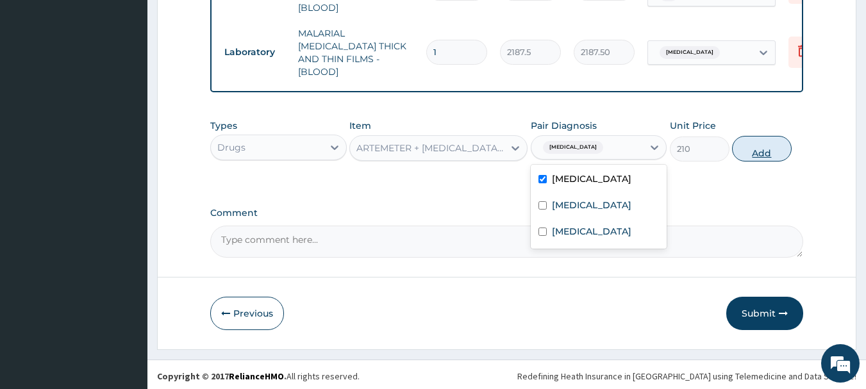
click at [780, 143] on button "Add" at bounding box center [762, 149] width 60 height 26
type input "0"
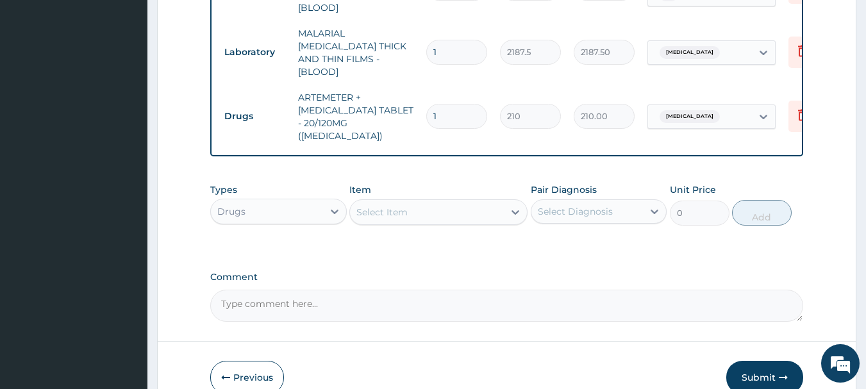
drag, startPoint x: 446, startPoint y: 103, endPoint x: 405, endPoint y: 101, distance: 41.7
click at [407, 101] on tr "Drugs ARTEMETER + [MEDICAL_DATA] TABLET - 20/120MG ([MEDICAL_DATA]) 1 210 210.0…" at bounding box center [532, 117] width 628 height 64
type input "2"
type input "420.00"
type input "24"
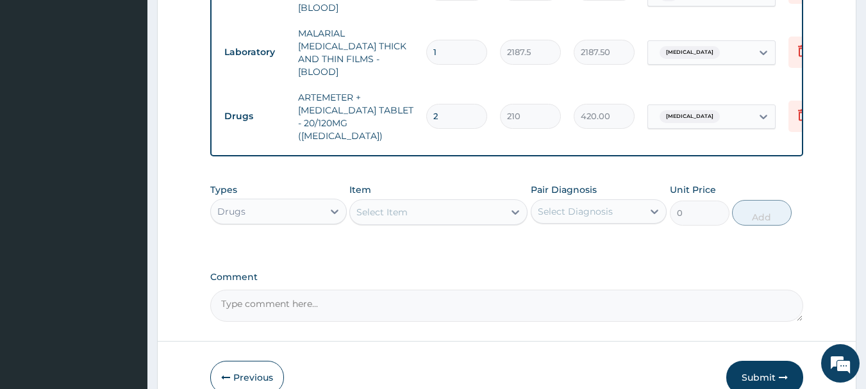
type input "5040.00"
type input "24"
click at [431, 202] on div "Select Item" at bounding box center [427, 212] width 154 height 21
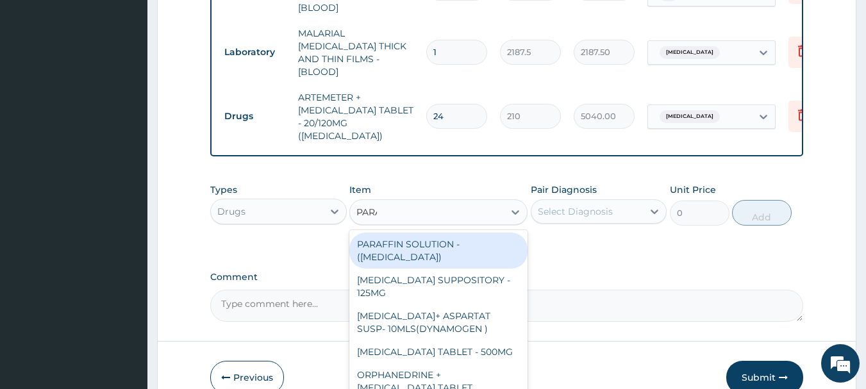
type input "PARAC"
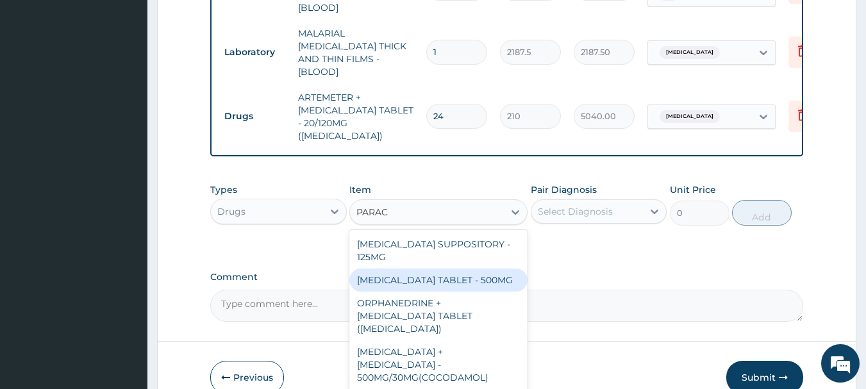
click at [432, 269] on div "[MEDICAL_DATA] TABLET - 500MG" at bounding box center [438, 280] width 178 height 23
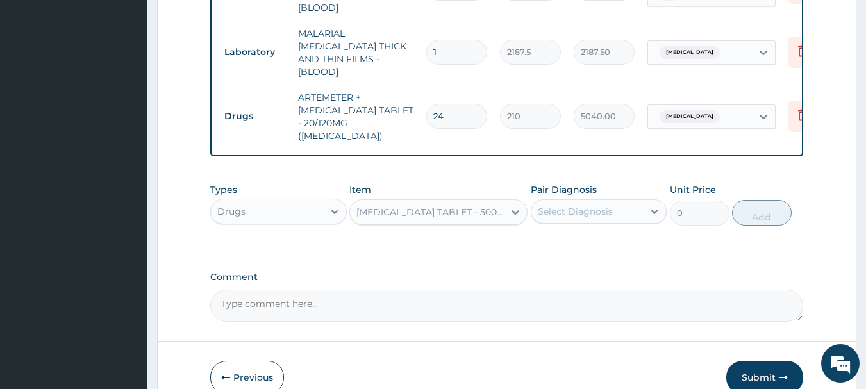
type input "33.599999999999994"
click at [579, 205] on div "Select Diagnosis" at bounding box center [575, 211] width 75 height 13
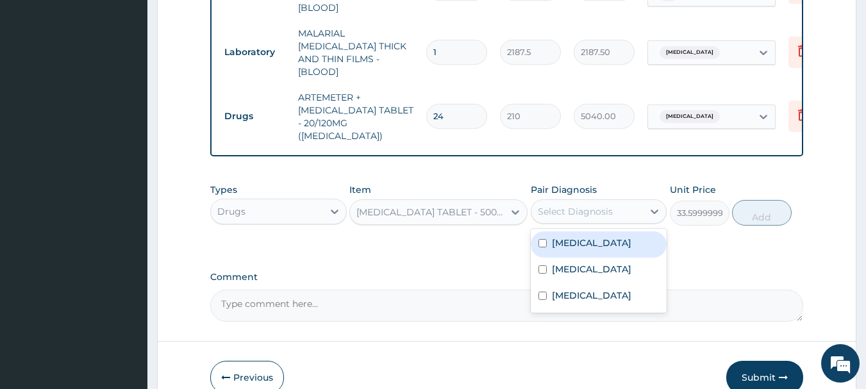
click at [578, 235] on div "[MEDICAL_DATA]" at bounding box center [599, 244] width 137 height 26
checkbox input "true"
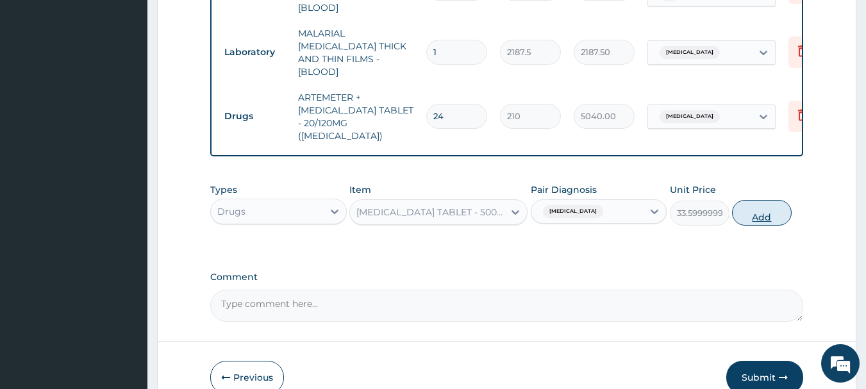
click at [781, 200] on button "Add" at bounding box center [762, 213] width 60 height 26
type input "0"
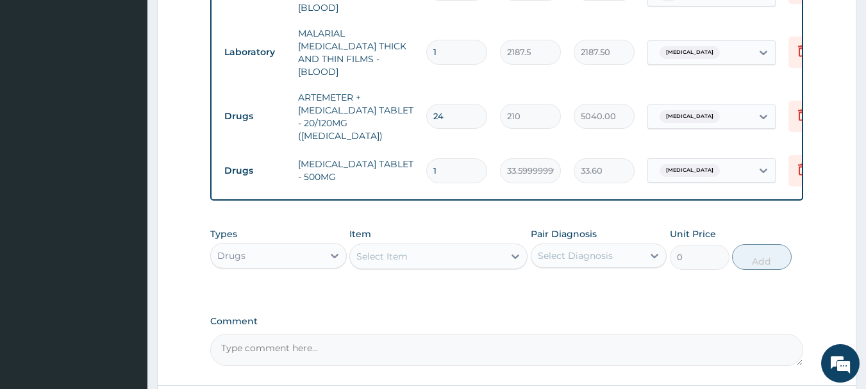
type input "18"
type input "604.80"
type input "18"
click at [387, 250] on div "Select Item" at bounding box center [382, 256] width 51 height 13
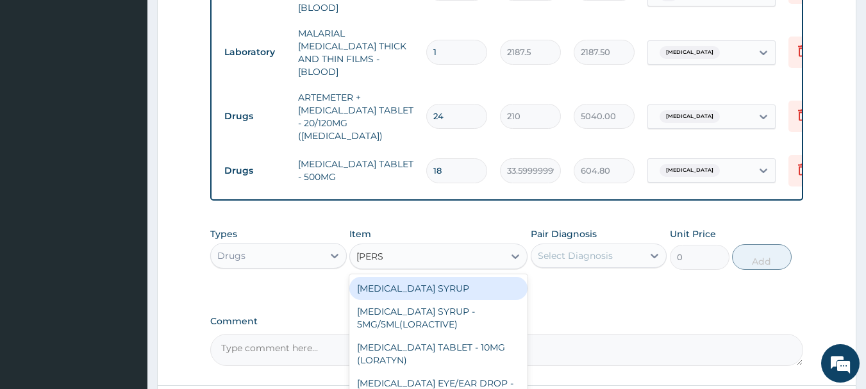
type input "LORAT"
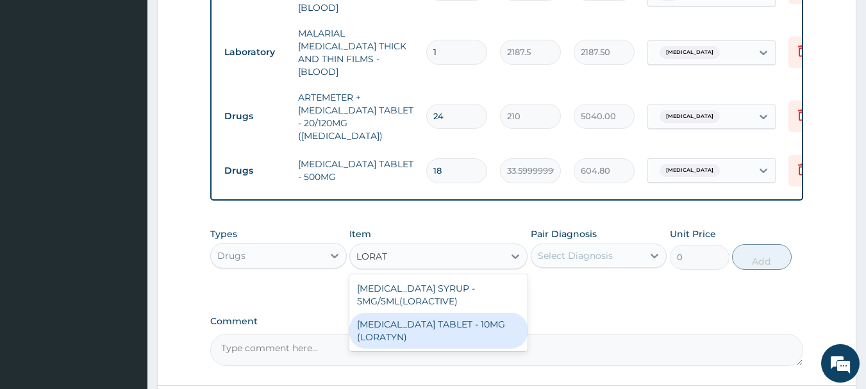
click at [440, 313] on div "[MEDICAL_DATA] TABLET - 10MG (LORATYN)" at bounding box center [438, 331] width 178 height 36
type input "98"
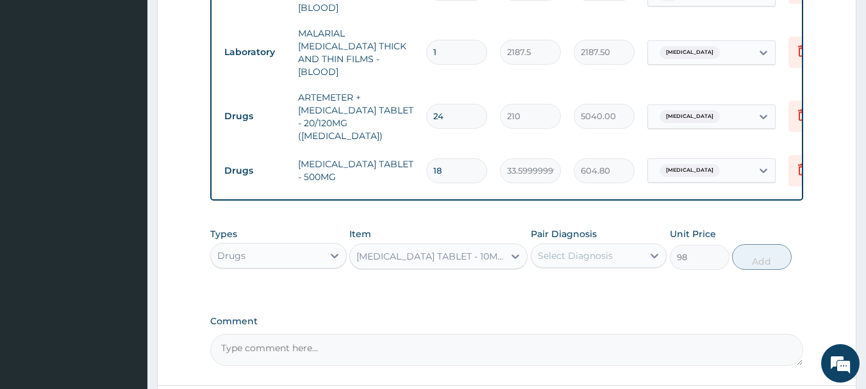
click at [549, 249] on div "Select Diagnosis" at bounding box center [575, 255] width 75 height 13
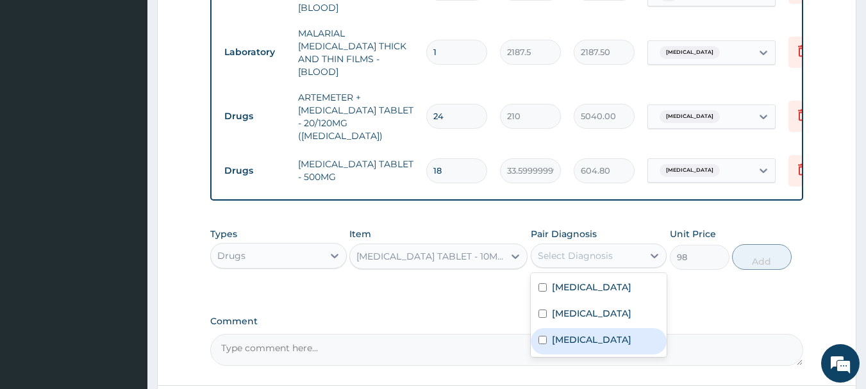
click at [562, 333] on label "[MEDICAL_DATA]" at bounding box center [592, 339] width 80 height 13
checkbox input "true"
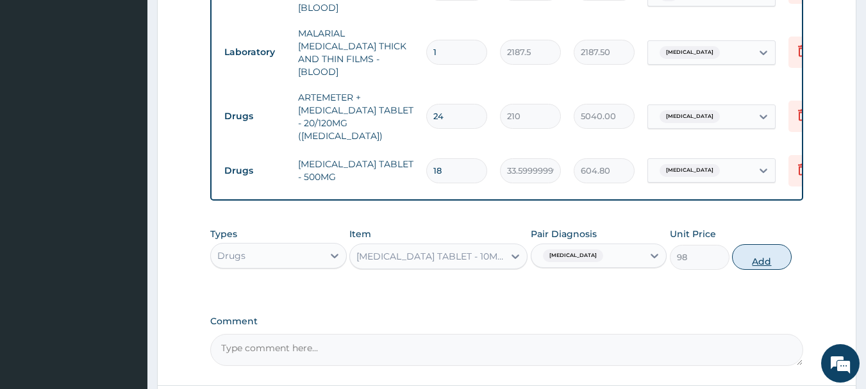
click at [767, 244] on button "Add" at bounding box center [762, 257] width 60 height 26
type input "0"
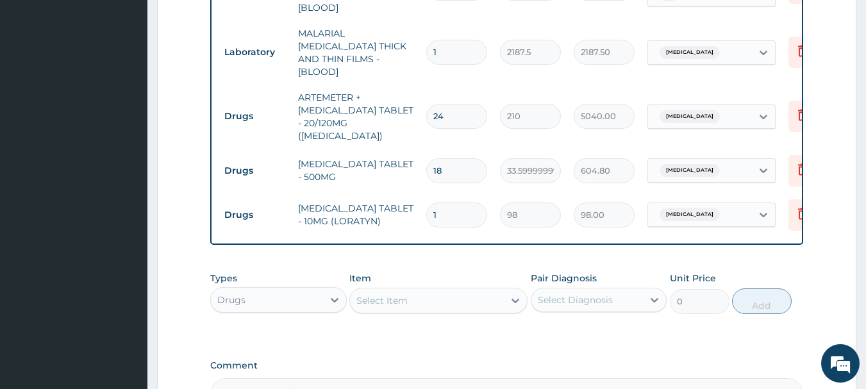
drag, startPoint x: 450, startPoint y: 188, endPoint x: 423, endPoint y: 187, distance: 26.9
click at [425, 196] on td "1" at bounding box center [457, 215] width 74 height 38
type input "5"
type input "490.00"
type input "5"
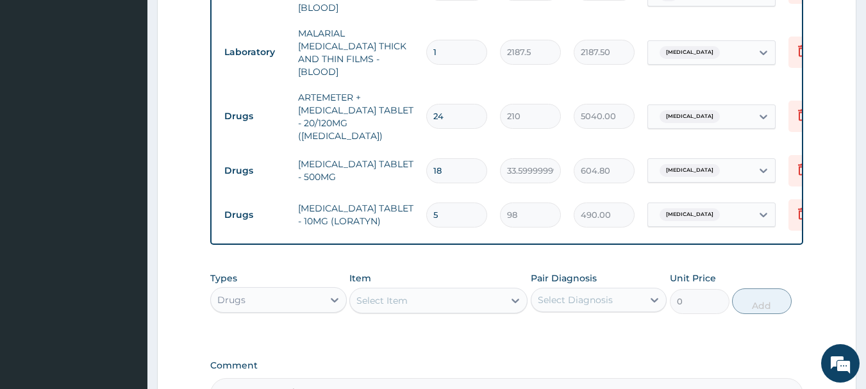
click at [416, 290] on div "Select Item" at bounding box center [427, 300] width 154 height 21
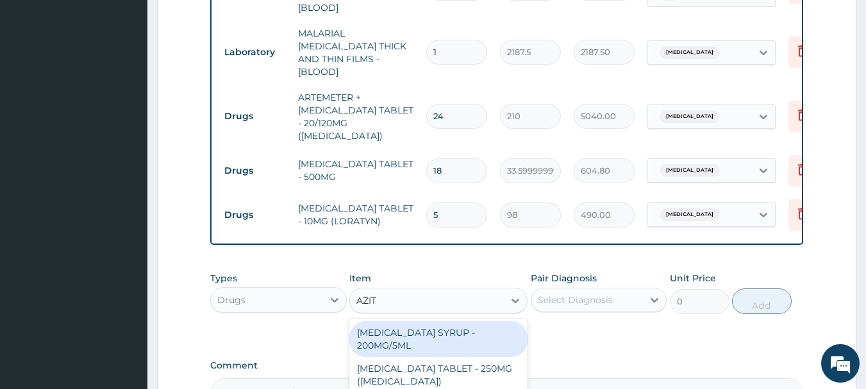
type input "AZITH"
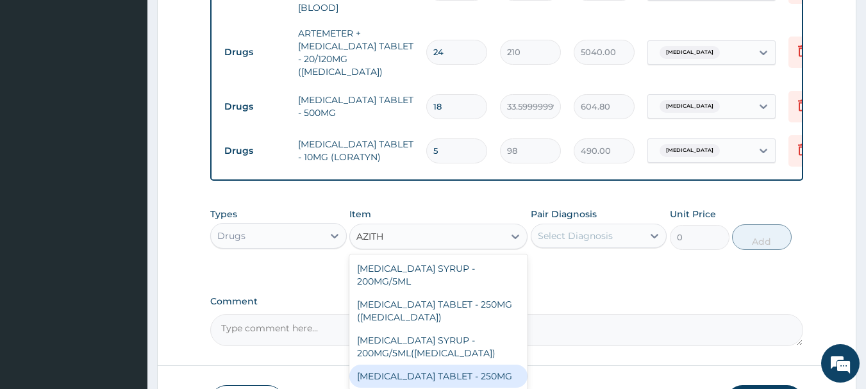
click at [480, 365] on div "[MEDICAL_DATA] TABLET - 250MG" at bounding box center [438, 376] width 178 height 23
type input "280"
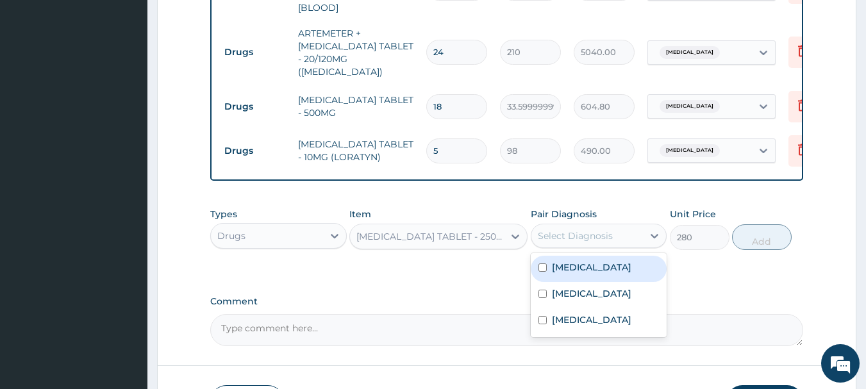
click at [596, 230] on div "Select Diagnosis" at bounding box center [575, 236] width 75 height 13
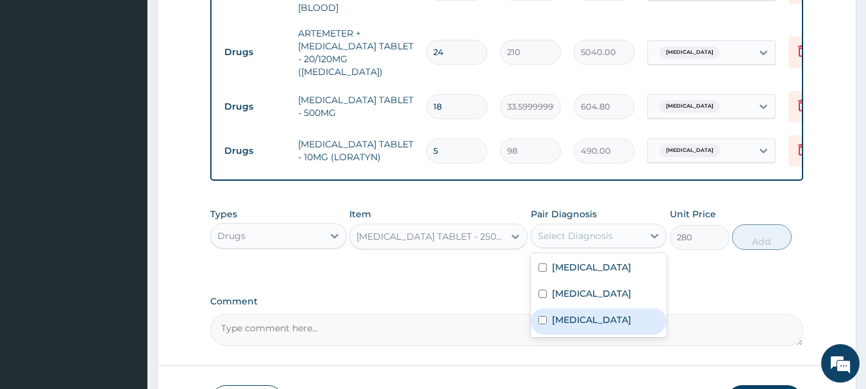
click at [562, 314] on label "[MEDICAL_DATA]" at bounding box center [592, 320] width 80 height 13
checkbox input "true"
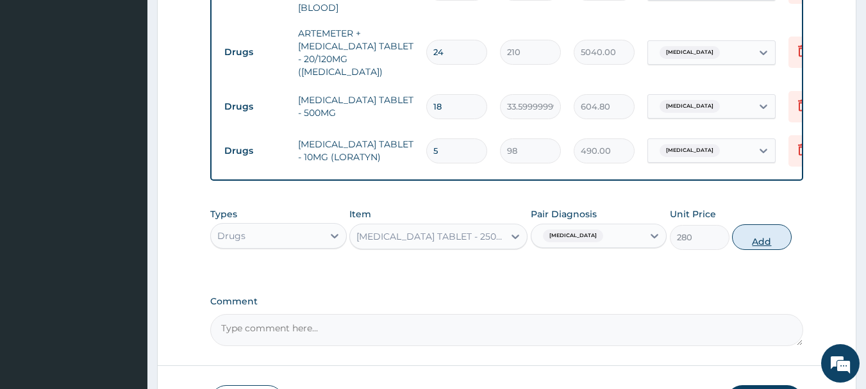
click at [757, 225] on button "Add" at bounding box center [762, 237] width 60 height 26
type input "0"
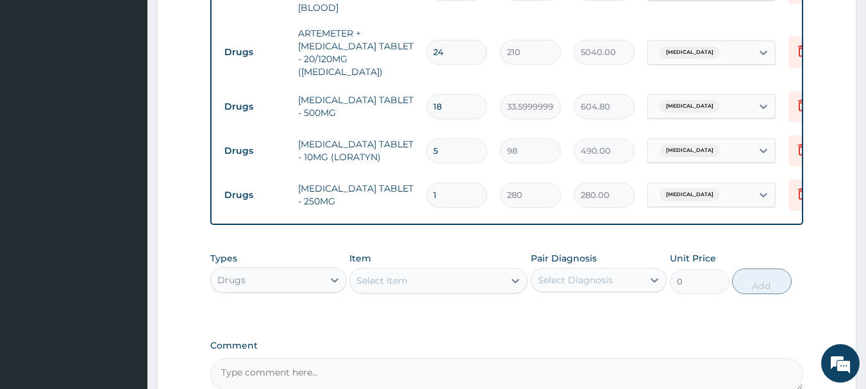
drag, startPoint x: 453, startPoint y: 165, endPoint x: 399, endPoint y: 164, distance: 53.2
click at [407, 173] on tr "Drugs [MEDICAL_DATA] TABLET - 250MG 1 280 280.00 [MEDICAL_DATA] Delete" at bounding box center [532, 195] width 628 height 44
type input "6"
type input "1680.00"
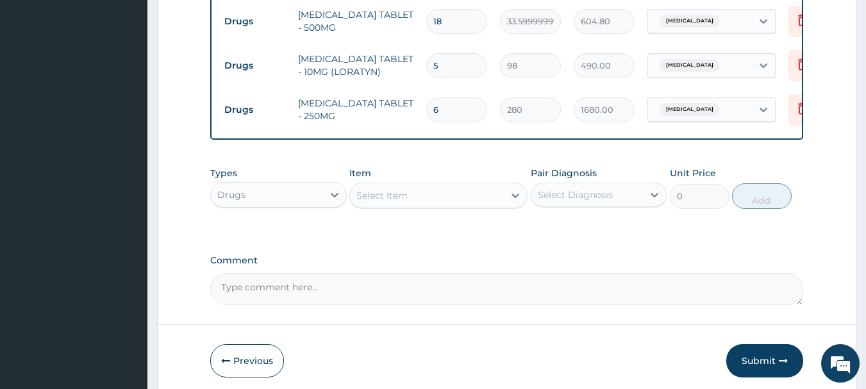
scroll to position [791, 0]
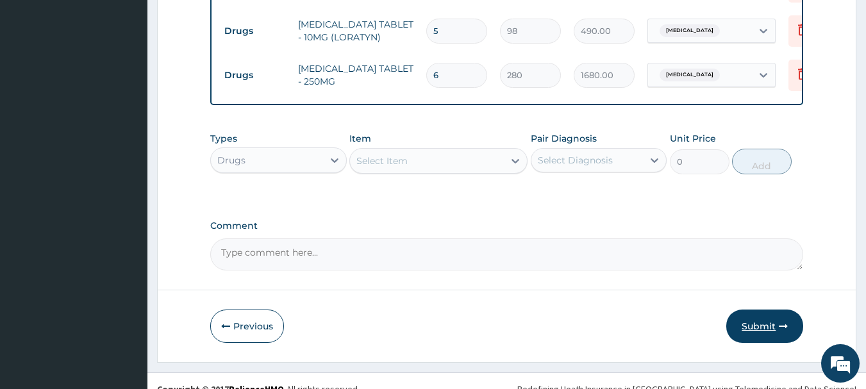
type input "6"
click at [760, 310] on button "Submit" at bounding box center [765, 326] width 77 height 33
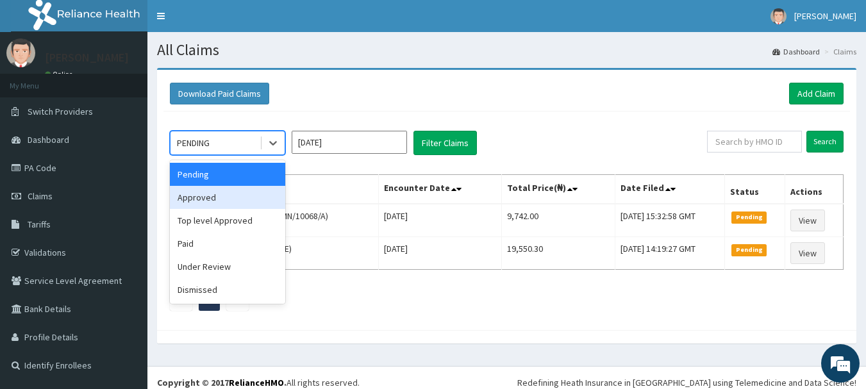
click at [240, 194] on div "Approved" at bounding box center [227, 197] width 115 height 23
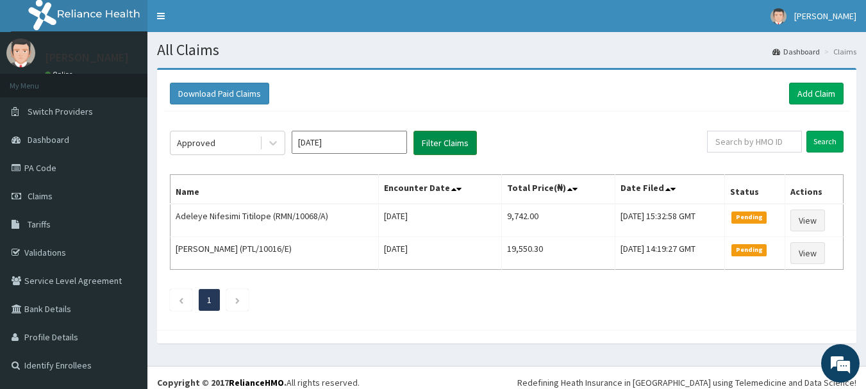
click at [442, 142] on button "Filter Claims" at bounding box center [445, 143] width 63 height 24
